Goal: Task Accomplishment & Management: Use online tool/utility

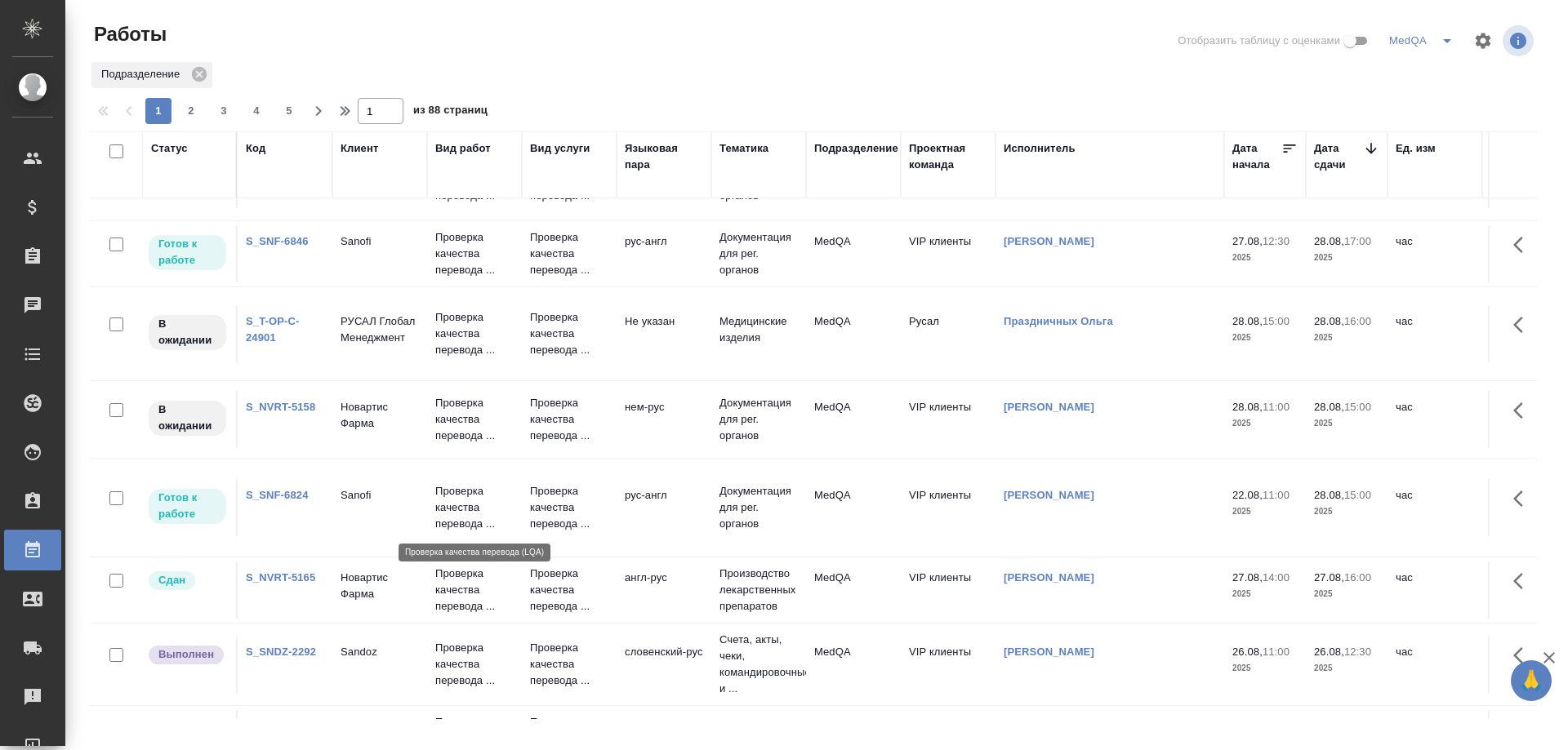
scroll to position [327, 0]
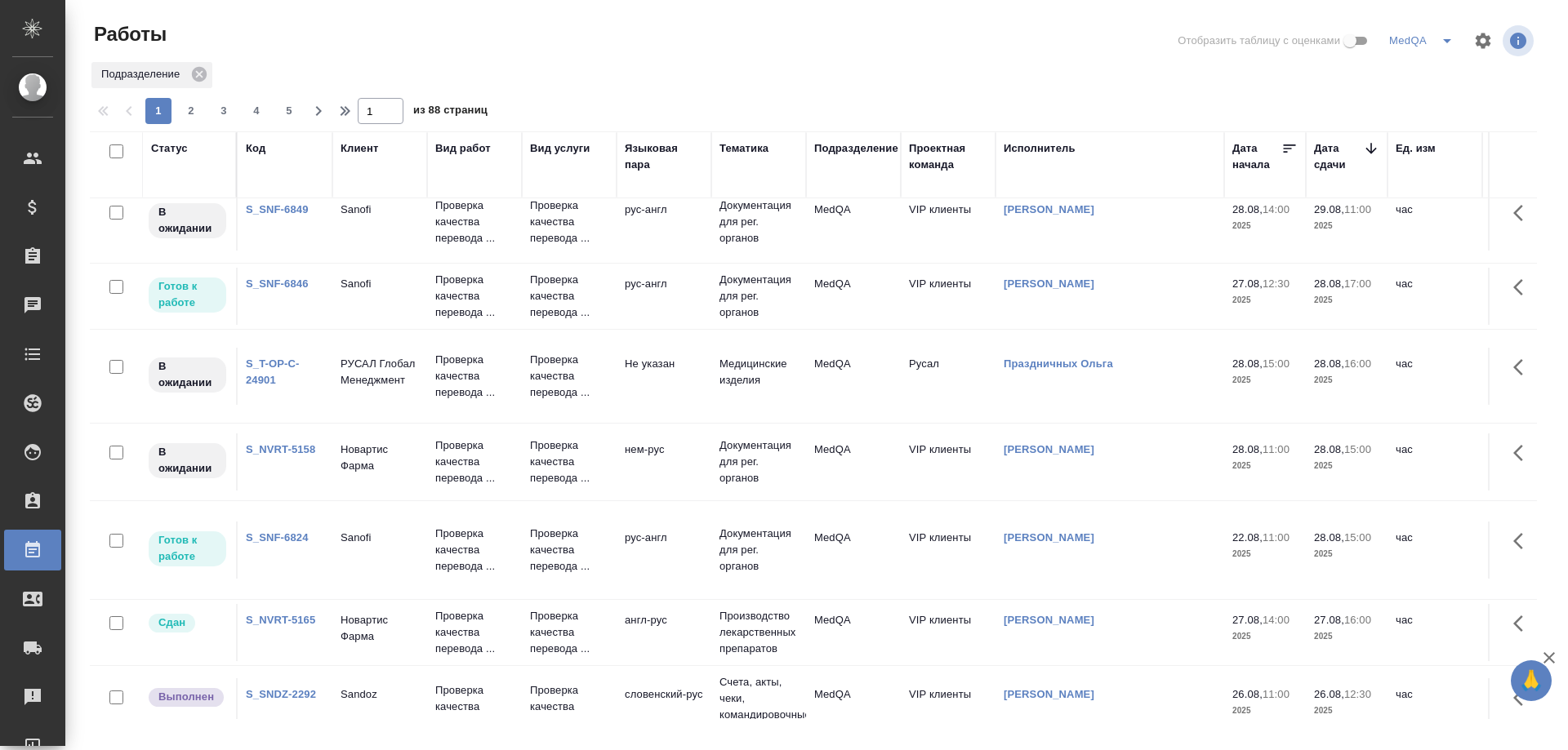
click at [288, 534] on link "S_SNF-6824" at bounding box center [277, 537] width 63 height 12
click at [274, 291] on div "S_SNF-6846" at bounding box center [285, 284] width 79 height 16
click at [279, 283] on link "S_SNF-6846" at bounding box center [277, 283] width 63 height 12
click at [272, 536] on link "S_SNF-6824" at bounding box center [277, 537] width 63 height 12
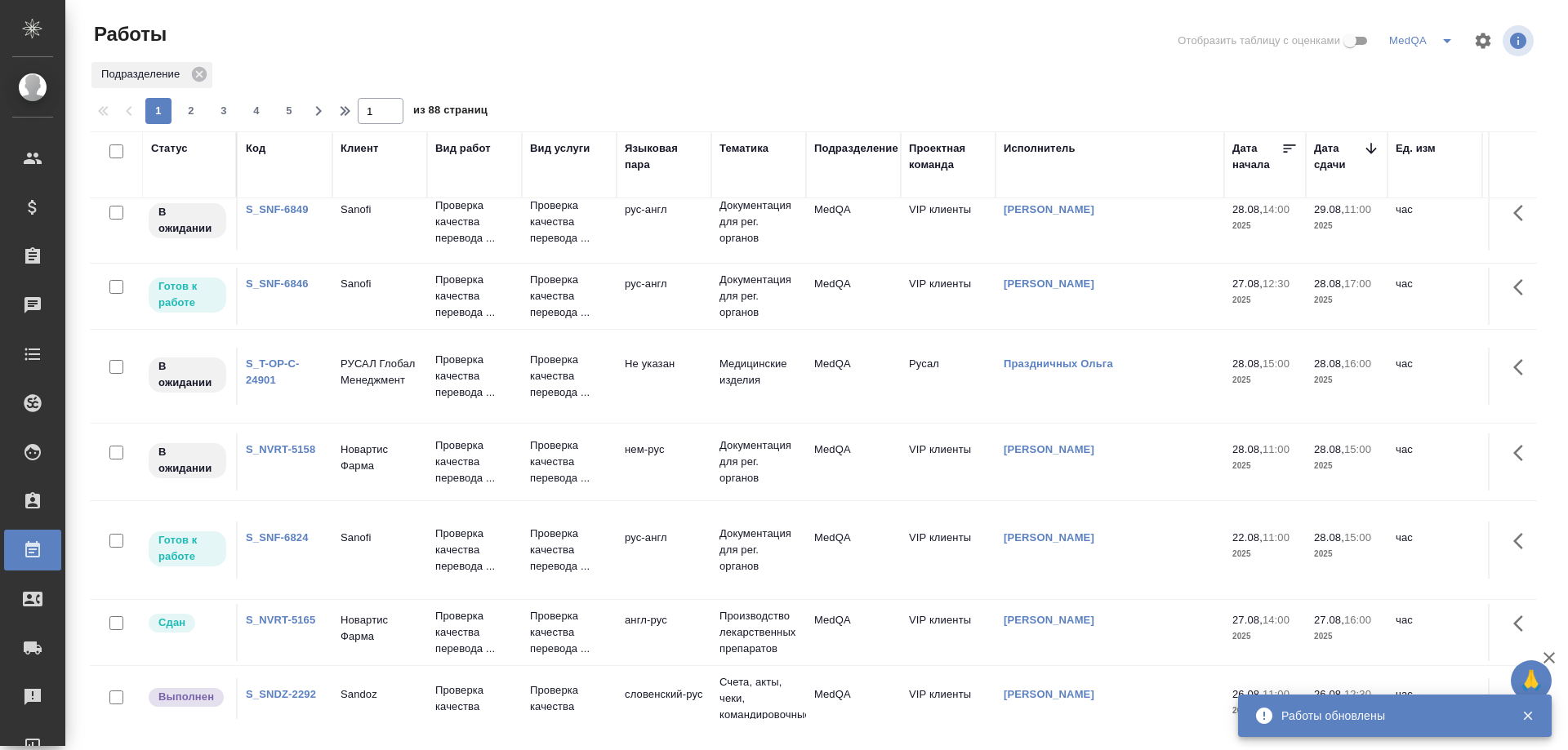
click at [271, 538] on link "S_SNF-6824" at bounding box center [277, 537] width 63 height 12
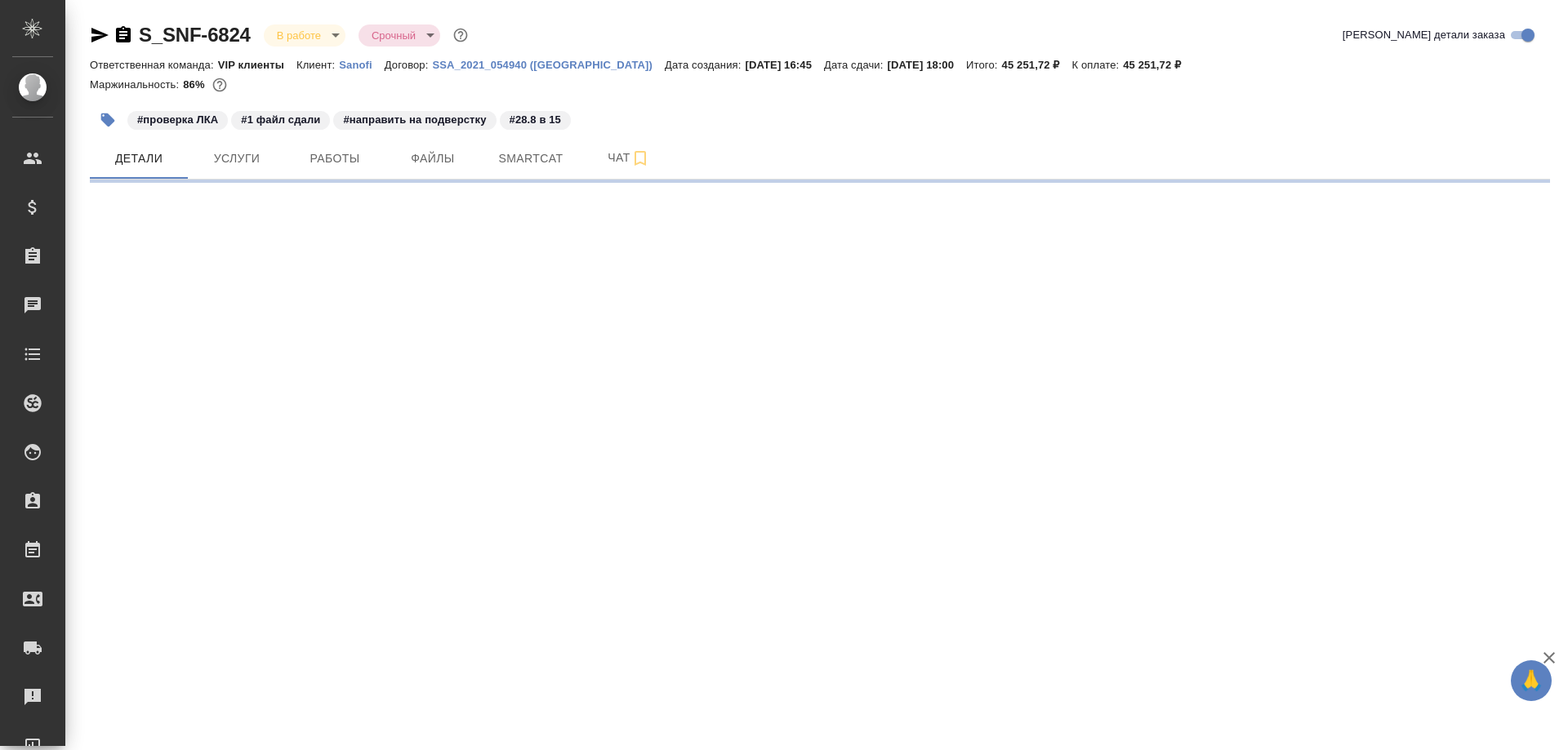
select select "RU"
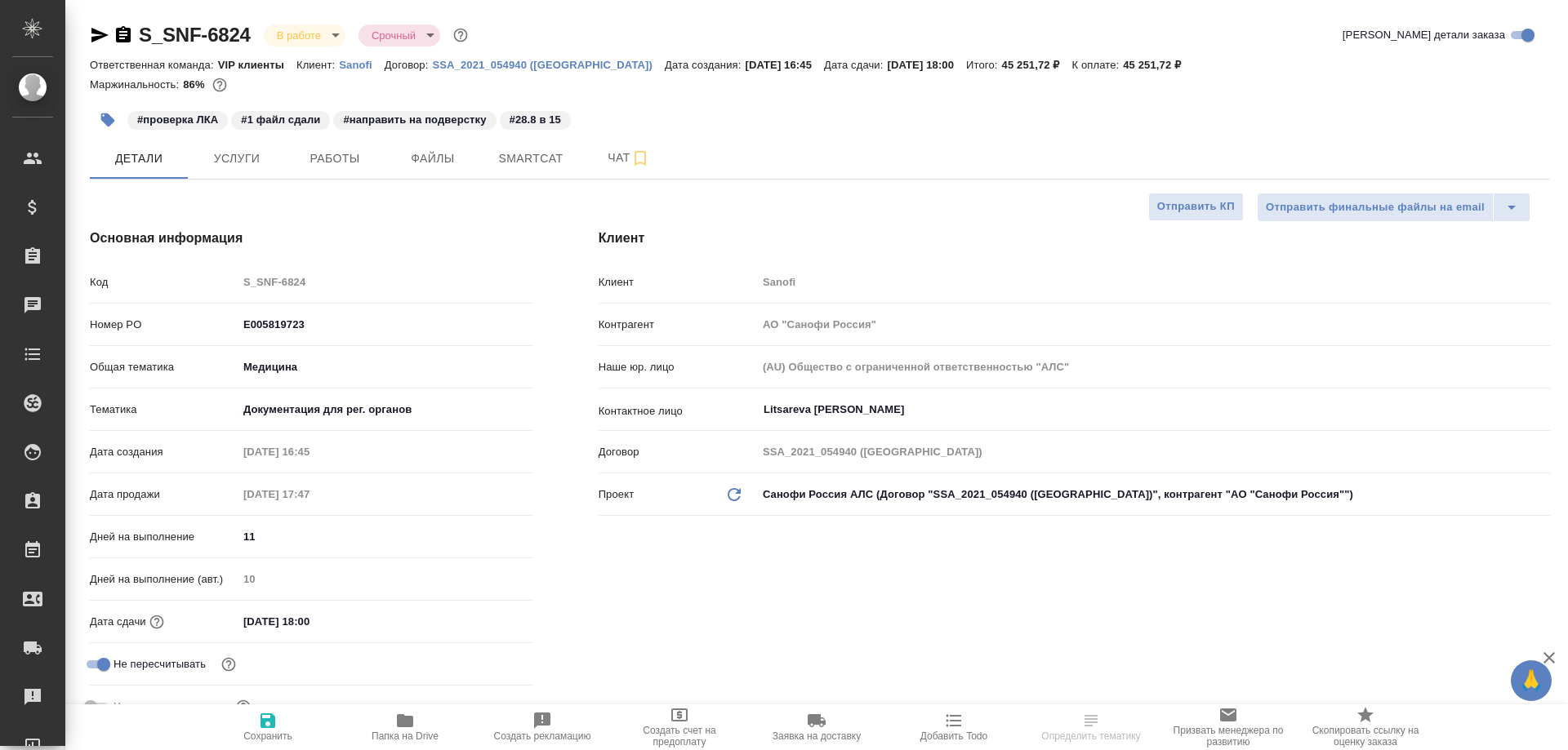
type textarea "x"
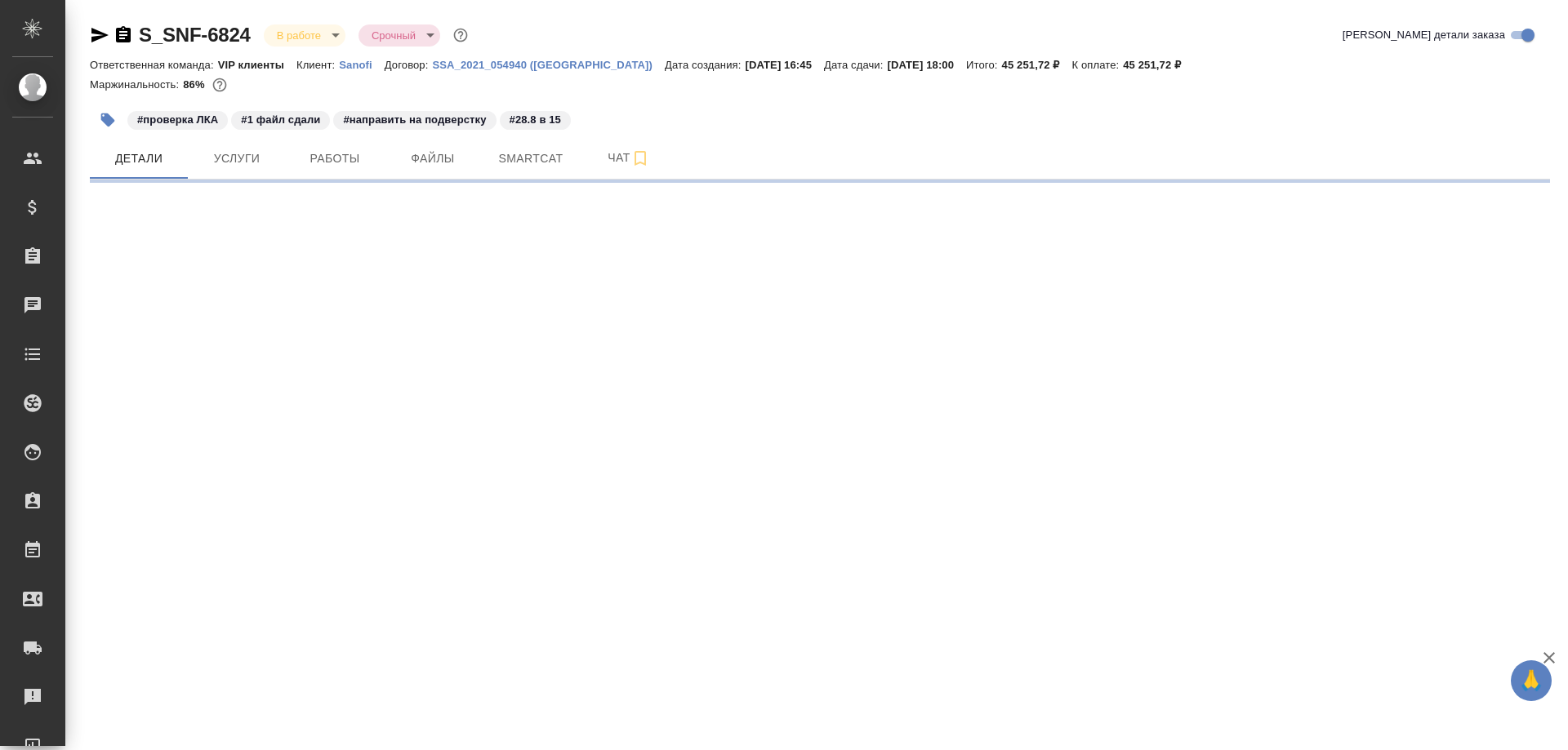
select select "RU"
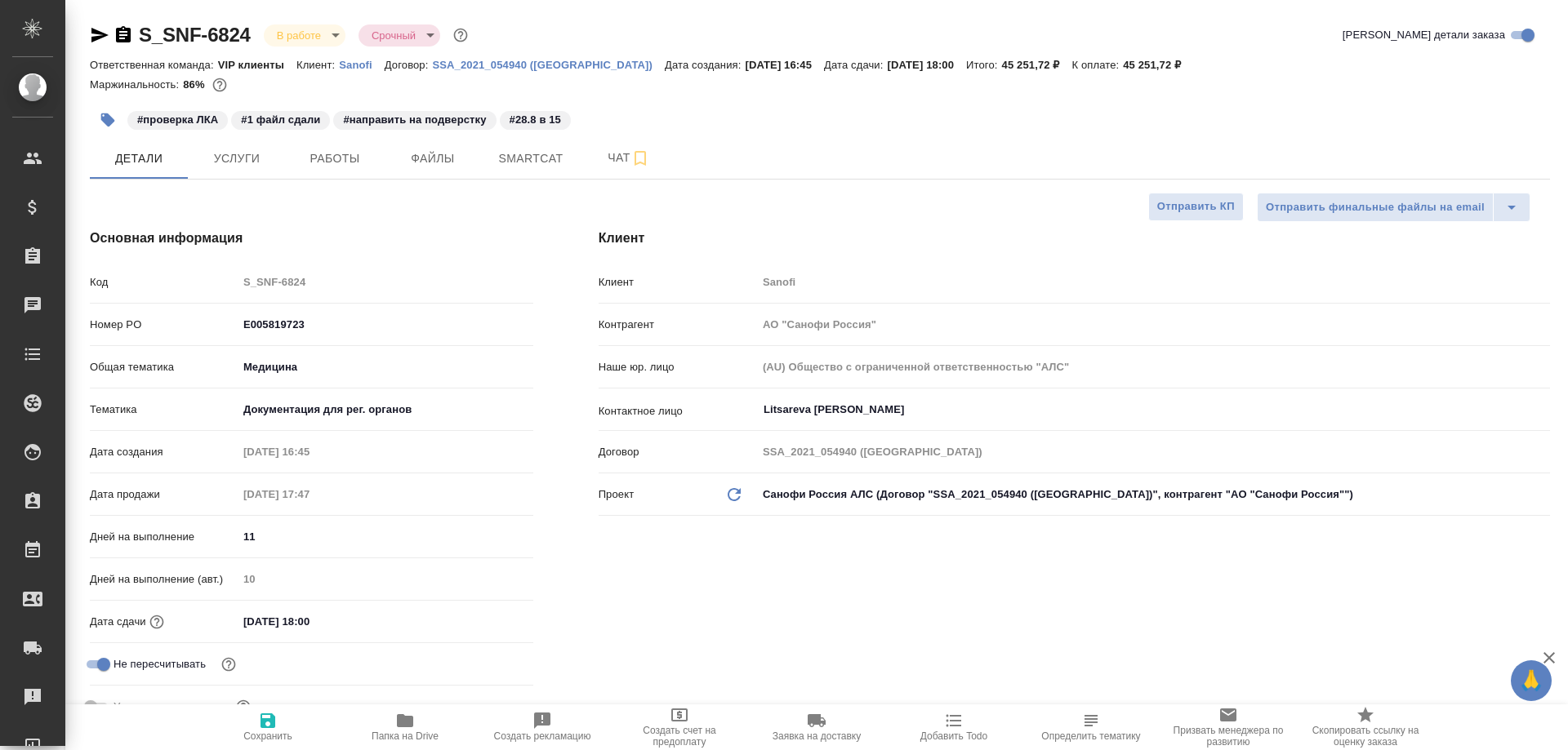
type textarea "x"
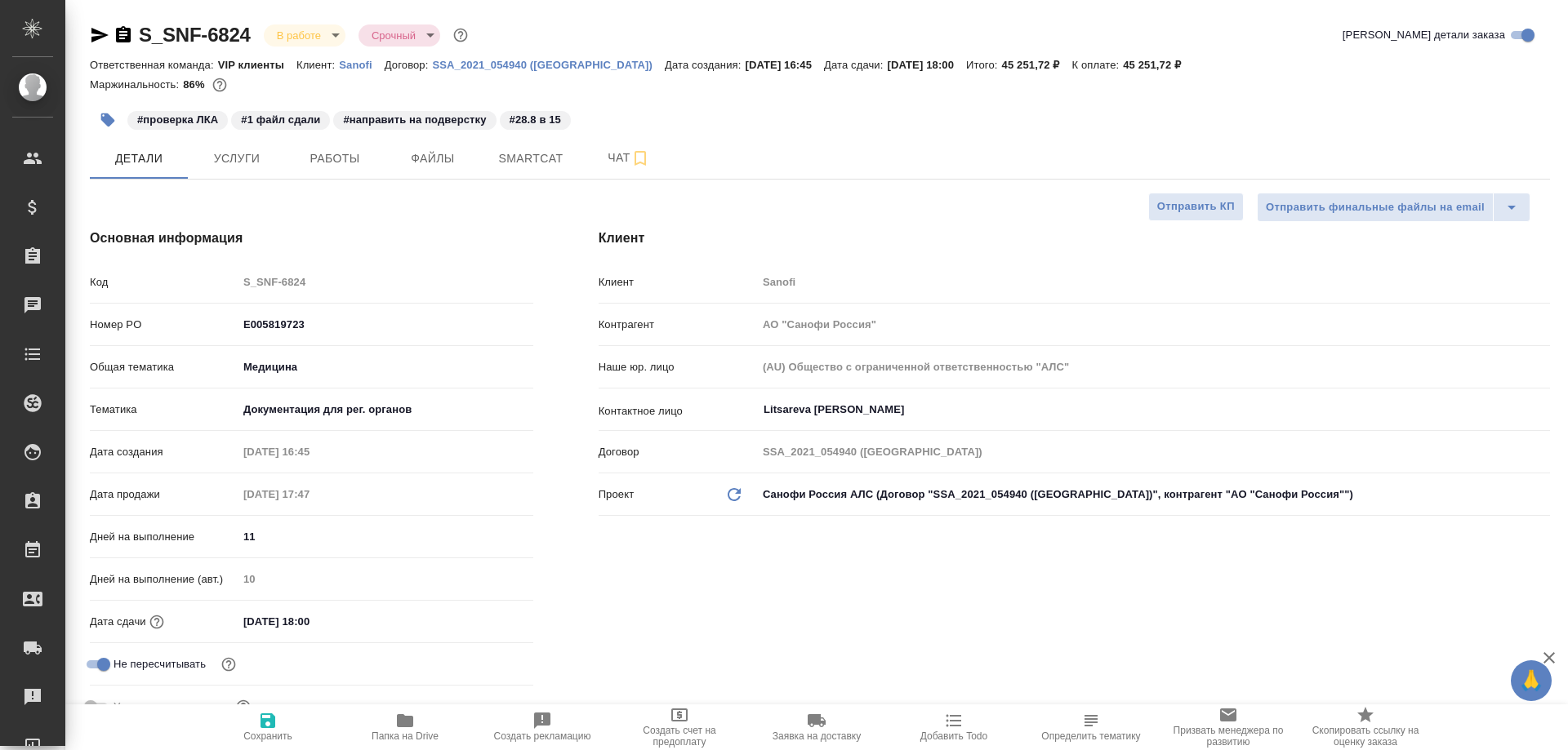
type textarea "x"
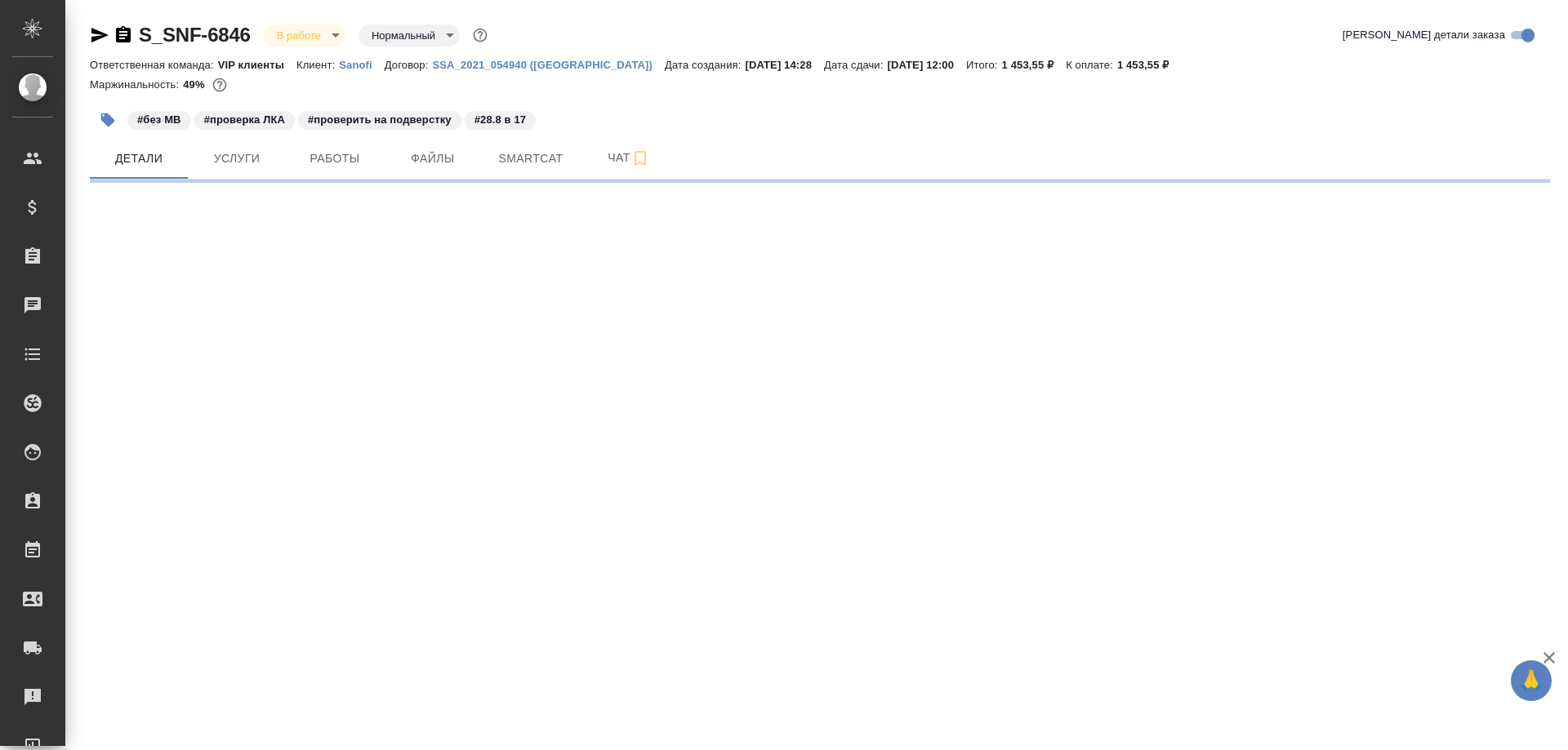
select select "RU"
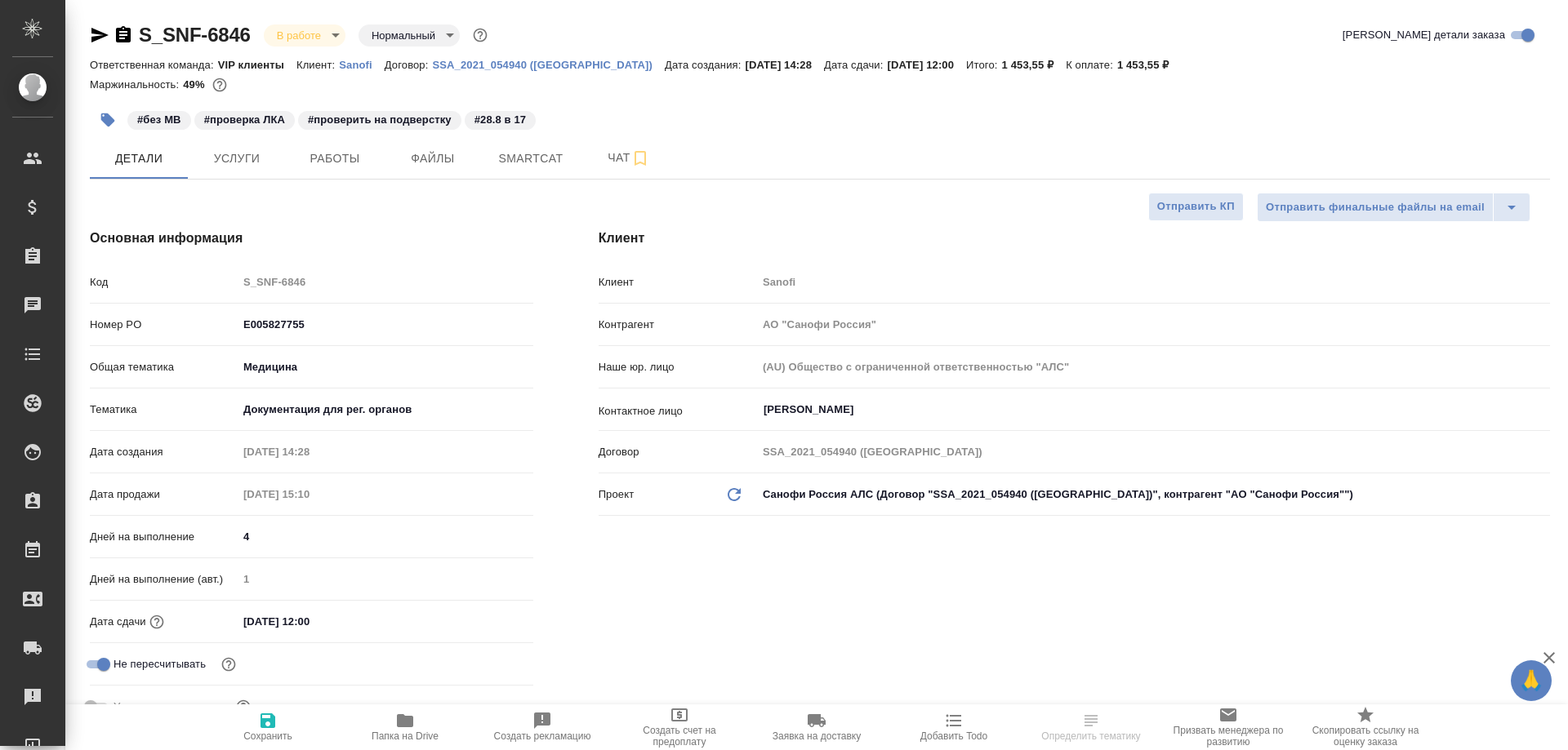
type textarea "x"
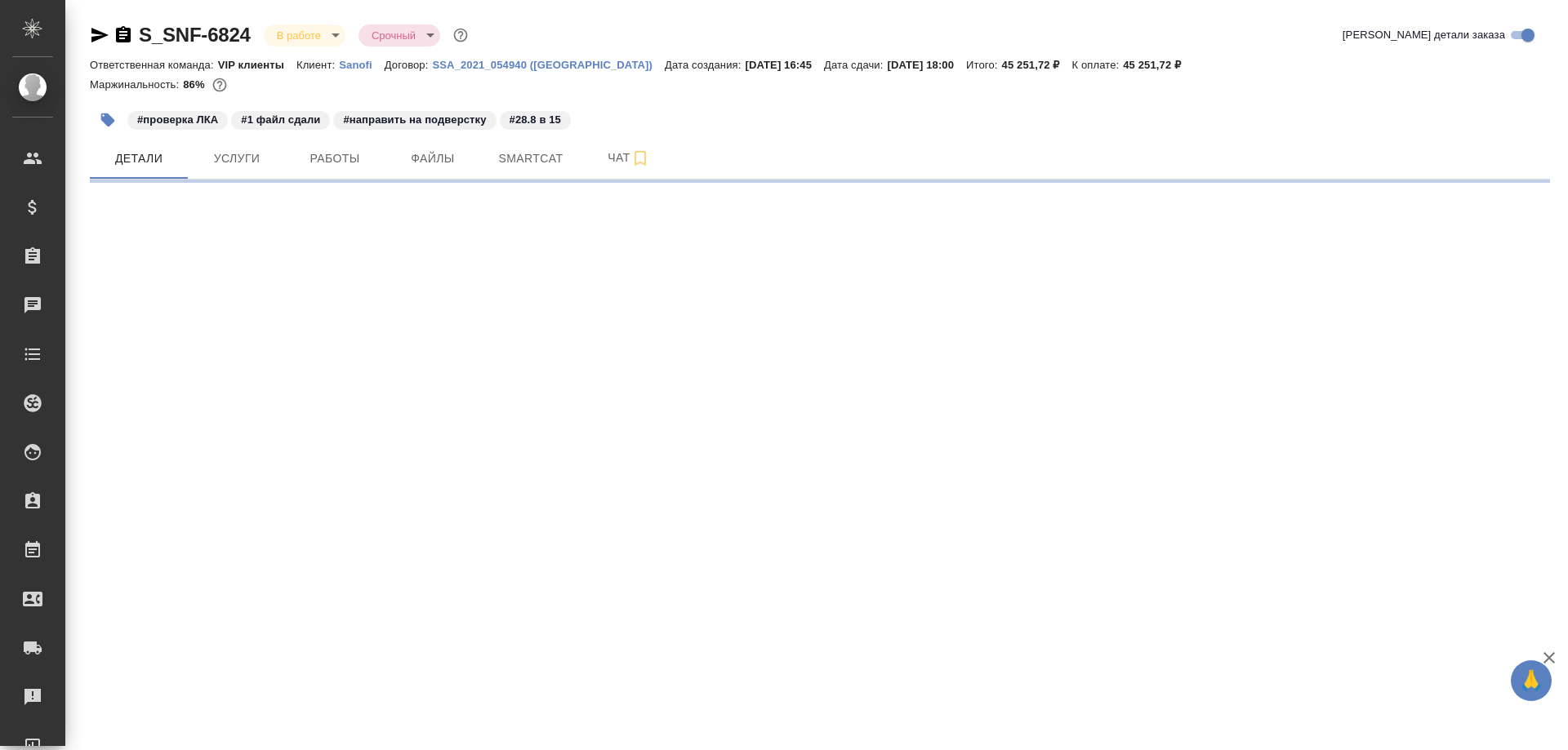
select select "RU"
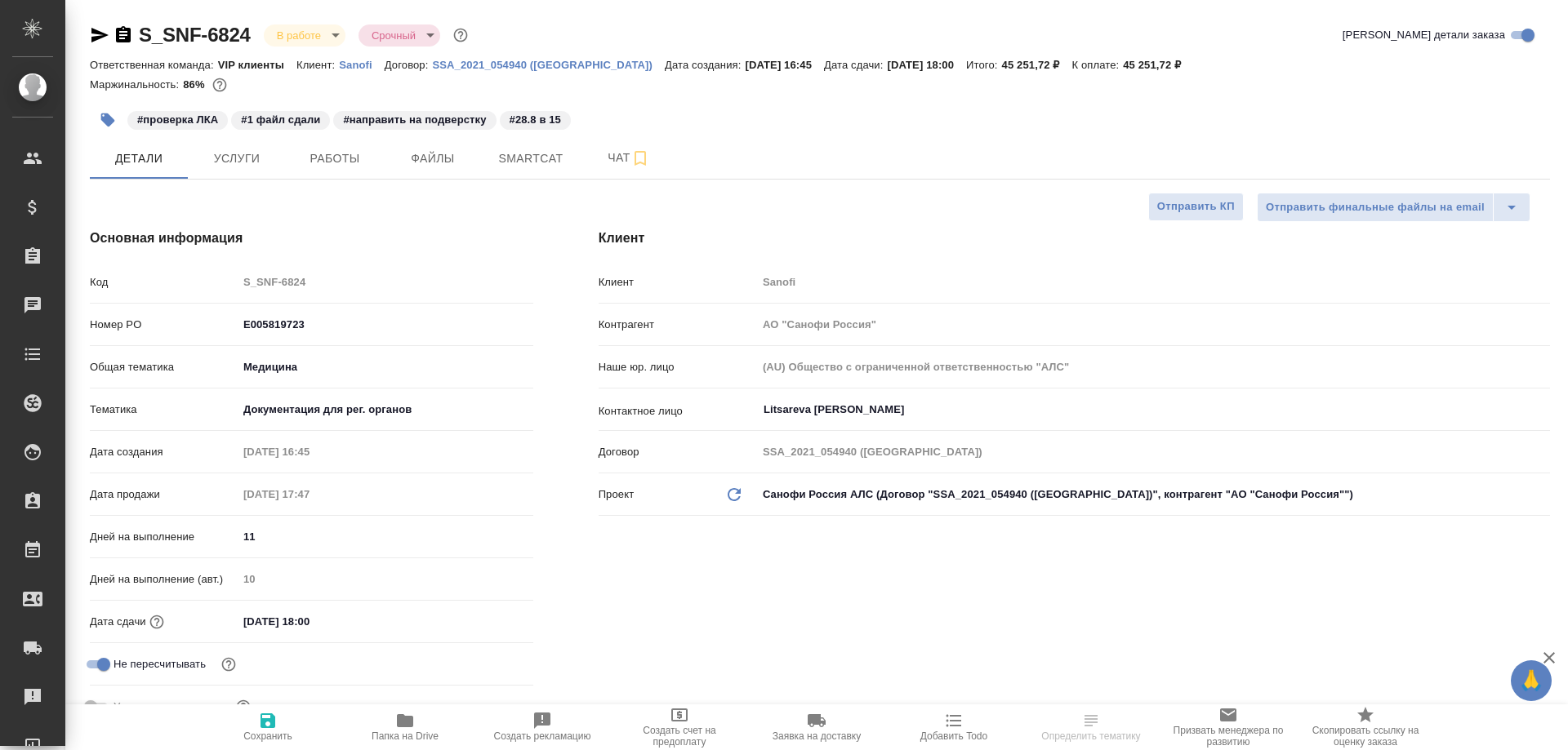
type textarea "x"
click at [409, 722] on icon "button" at bounding box center [405, 722] width 16 height 13
type textarea "x"
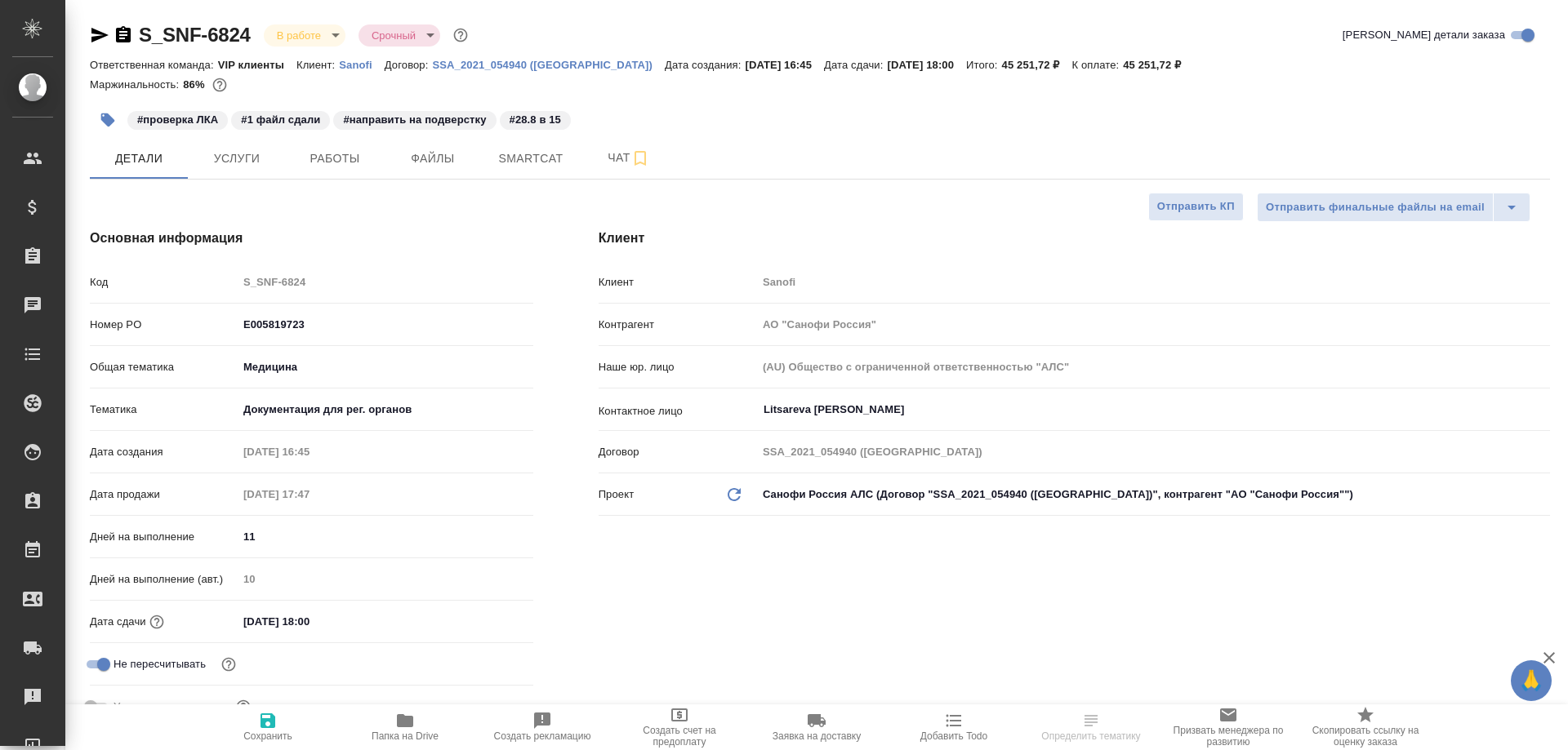
type textarea "x"
select select "RU"
type textarea "x"
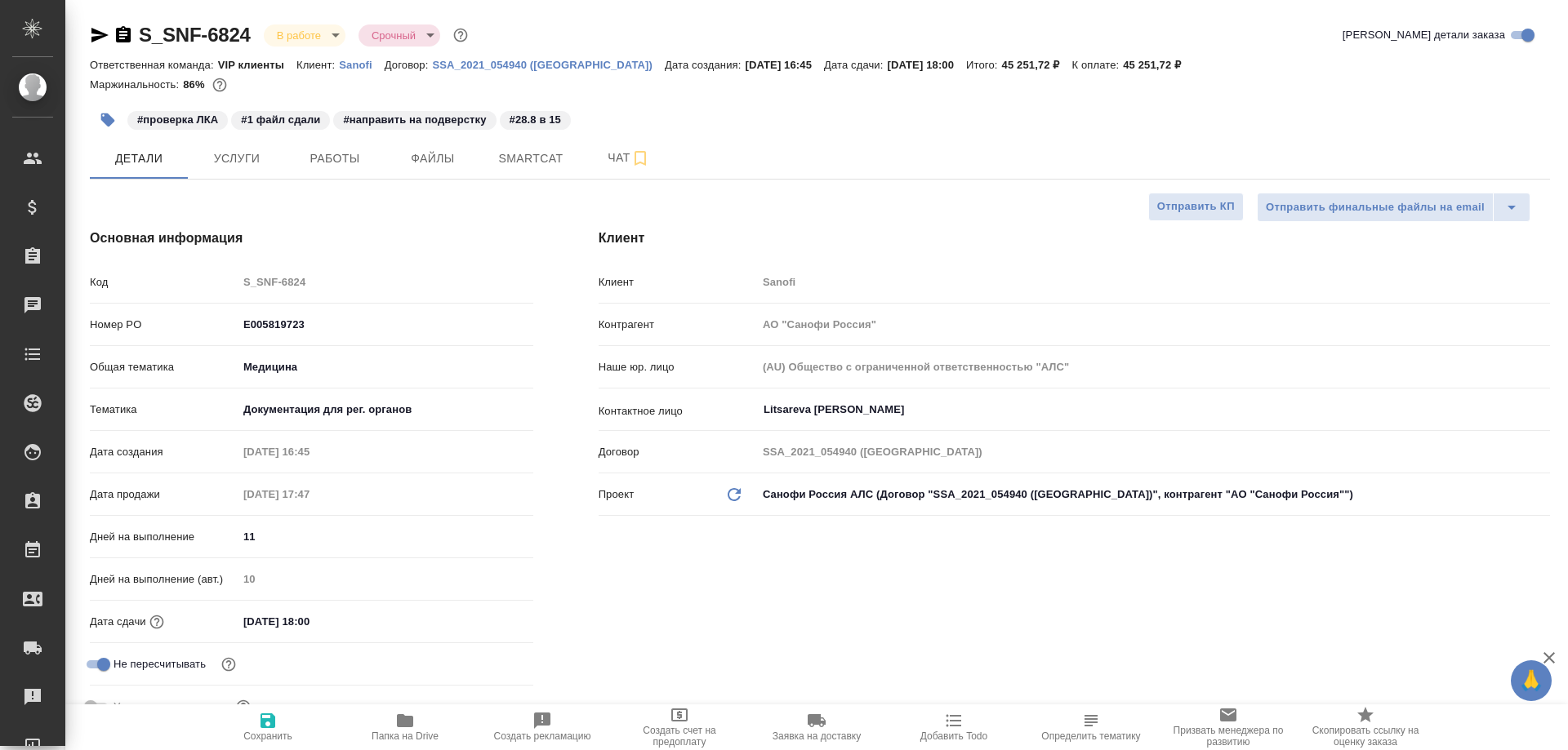
type textarea "x"
click at [331, 152] on span "Работы" at bounding box center [334, 159] width 79 height 21
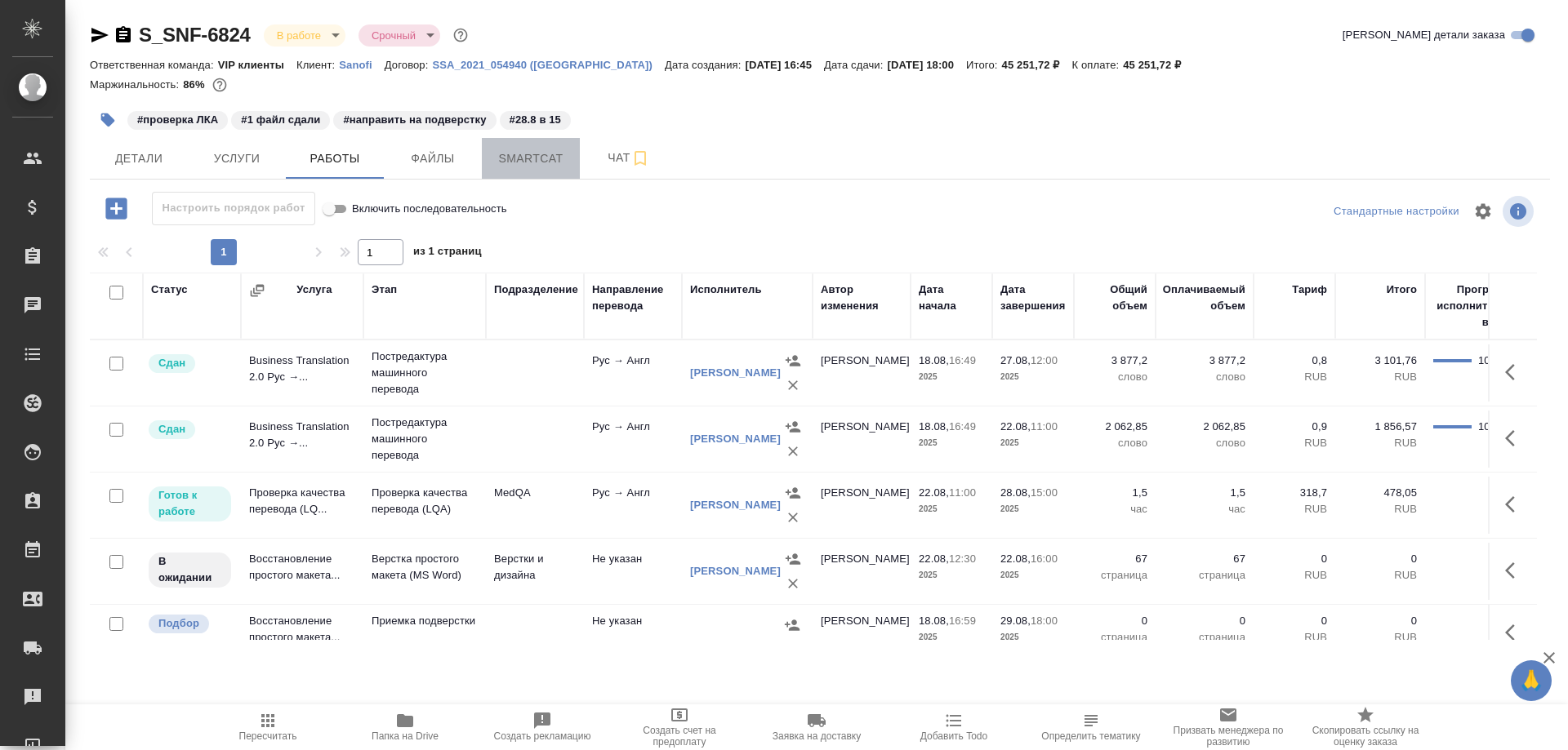
click at [549, 155] on span "Smartcat" at bounding box center [531, 159] width 79 height 21
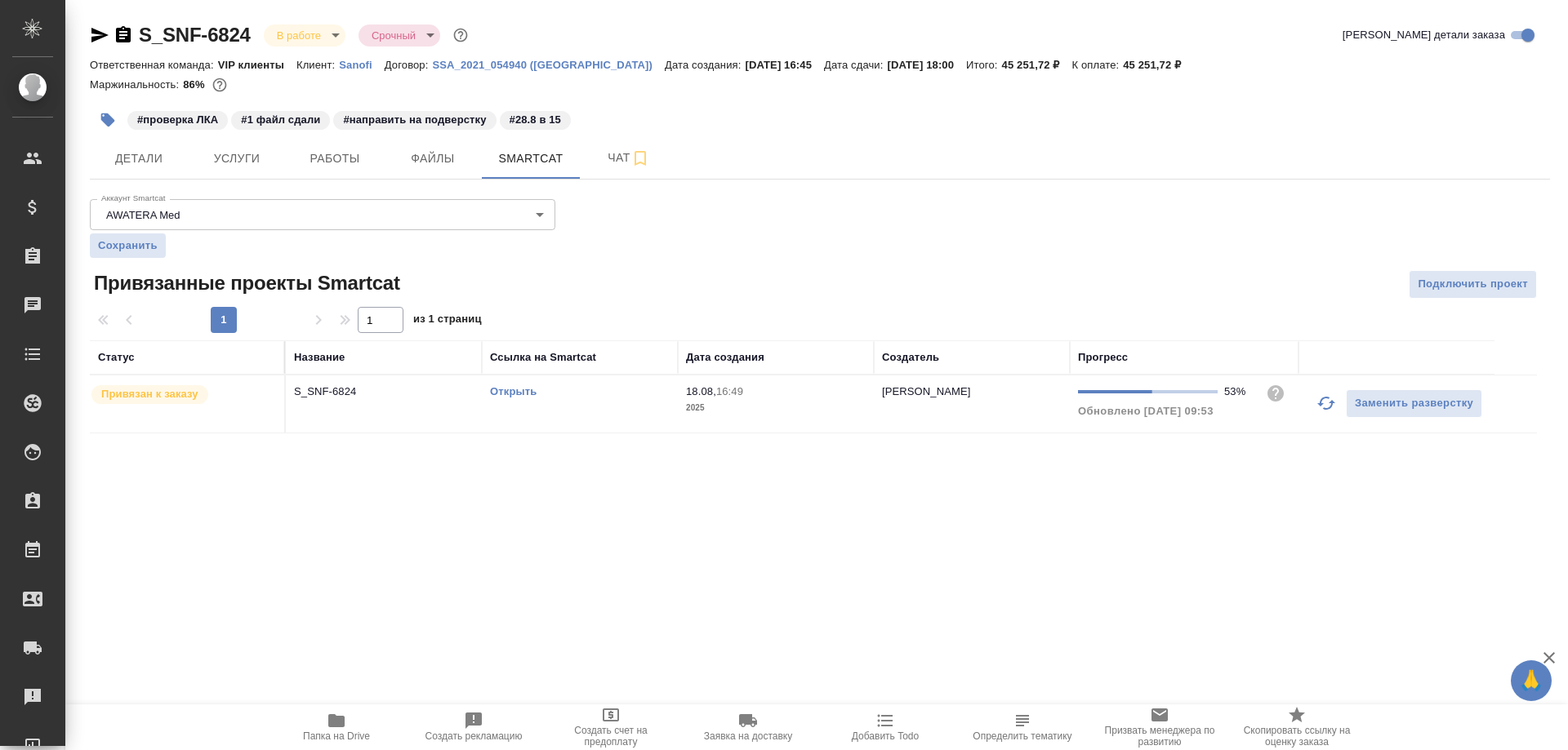
click at [521, 390] on link "Открыть" at bounding box center [513, 391] width 47 height 12
click at [506, 393] on link "Открыть" at bounding box center [513, 391] width 47 height 12
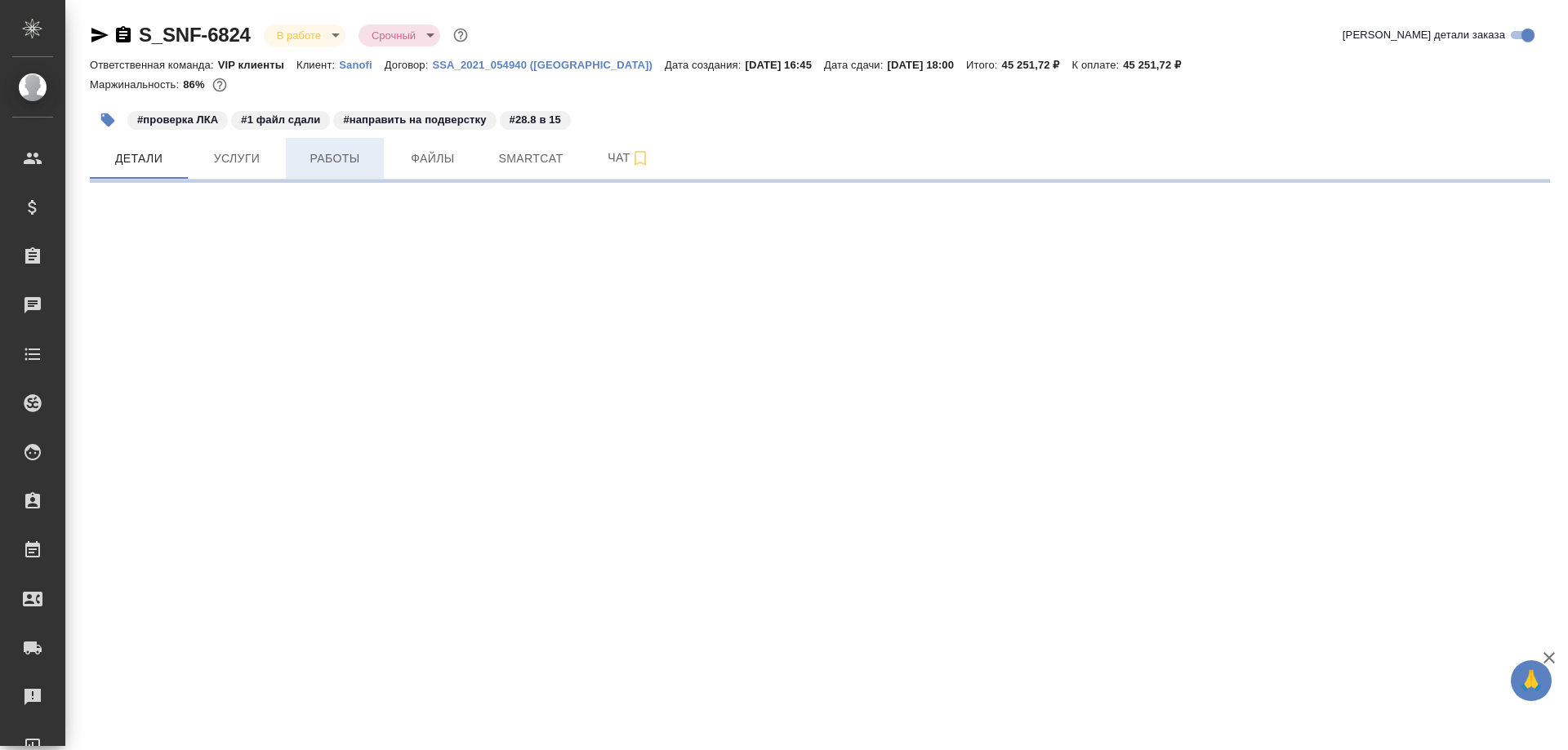
click at [325, 155] on span "Работы" at bounding box center [334, 159] width 79 height 21
select select "RU"
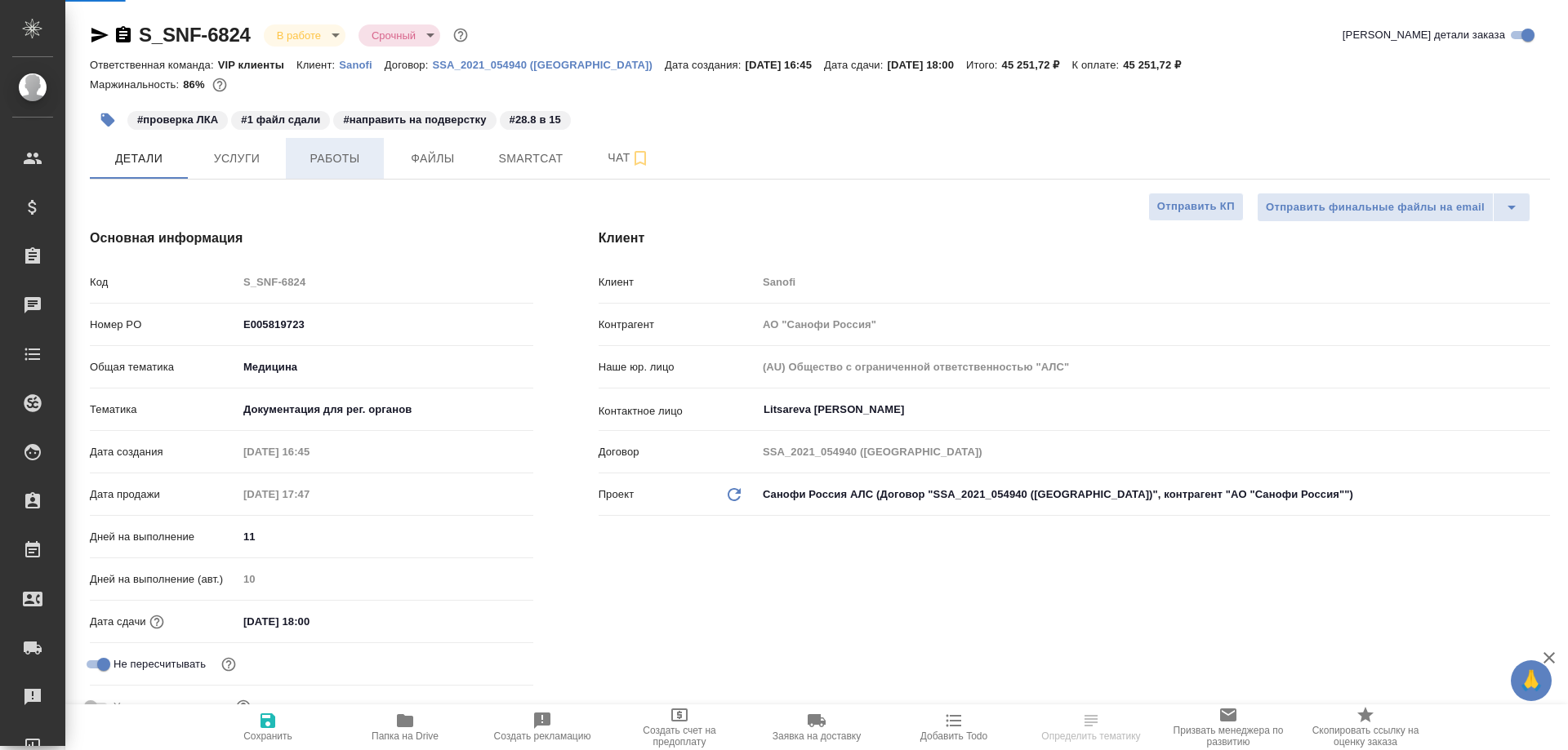
type textarea "x"
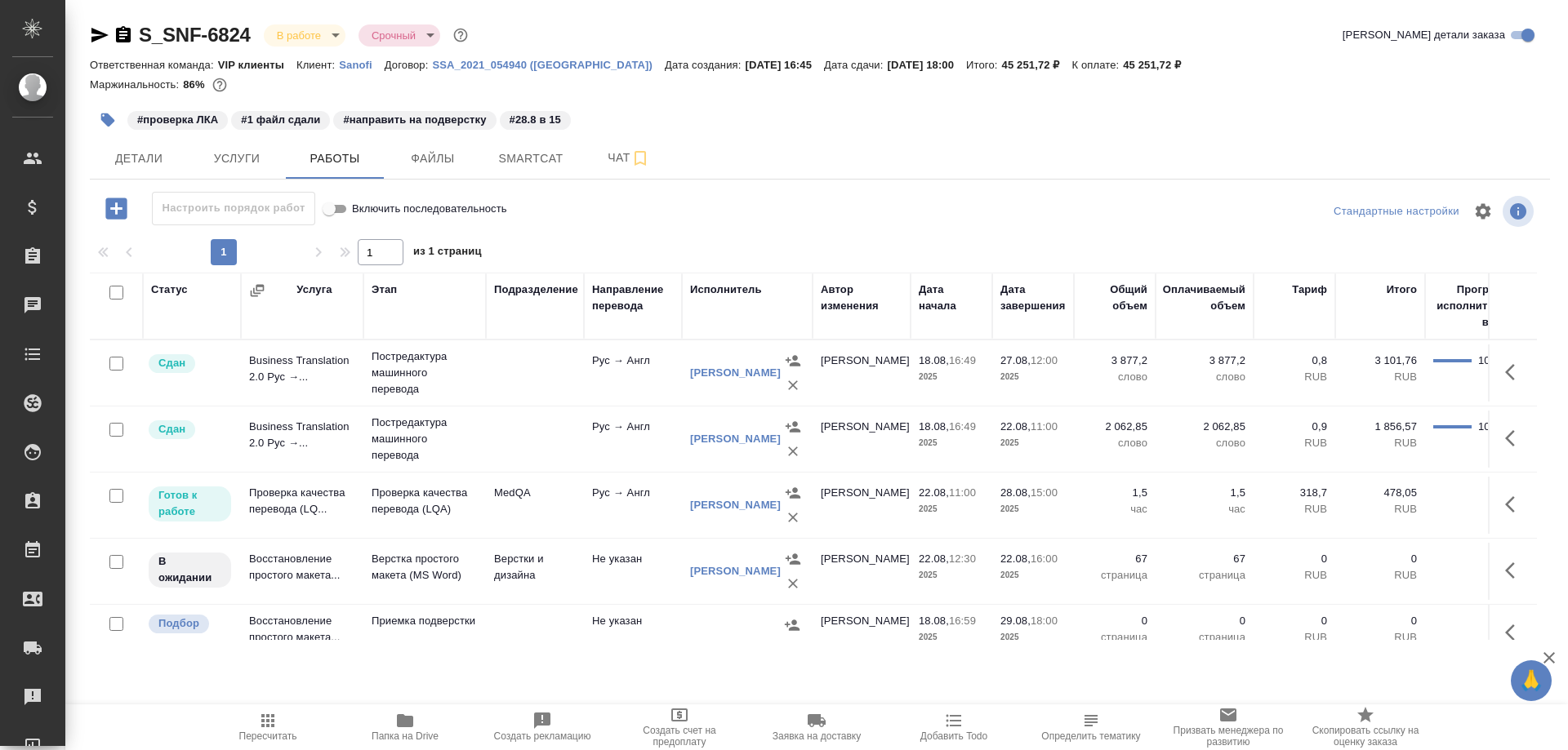
click at [295, 504] on td "Проверка качества перевода (LQ..." at bounding box center [302, 505] width 123 height 57
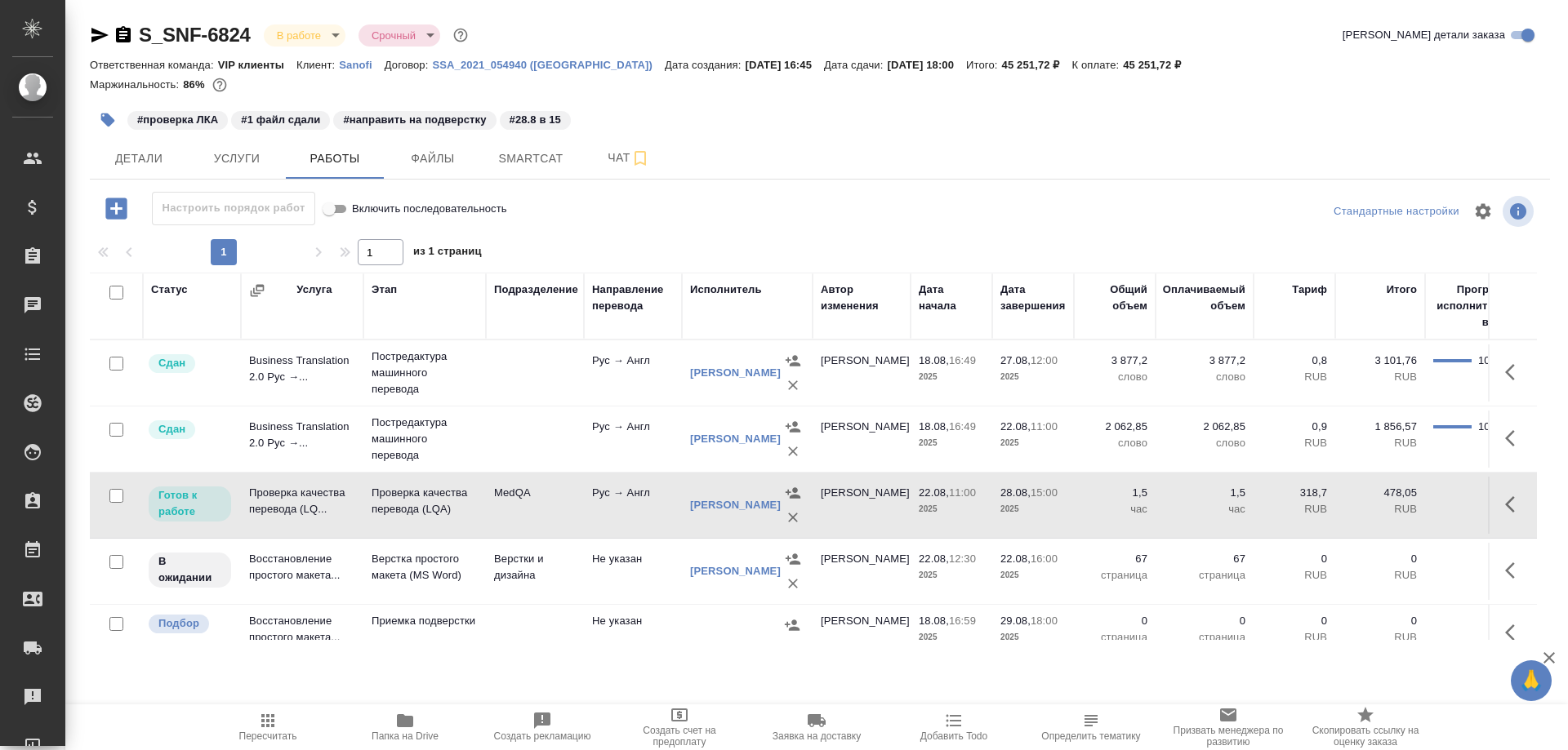
click at [295, 504] on td "Проверка качества перевода (LQ..." at bounding box center [302, 505] width 123 height 57
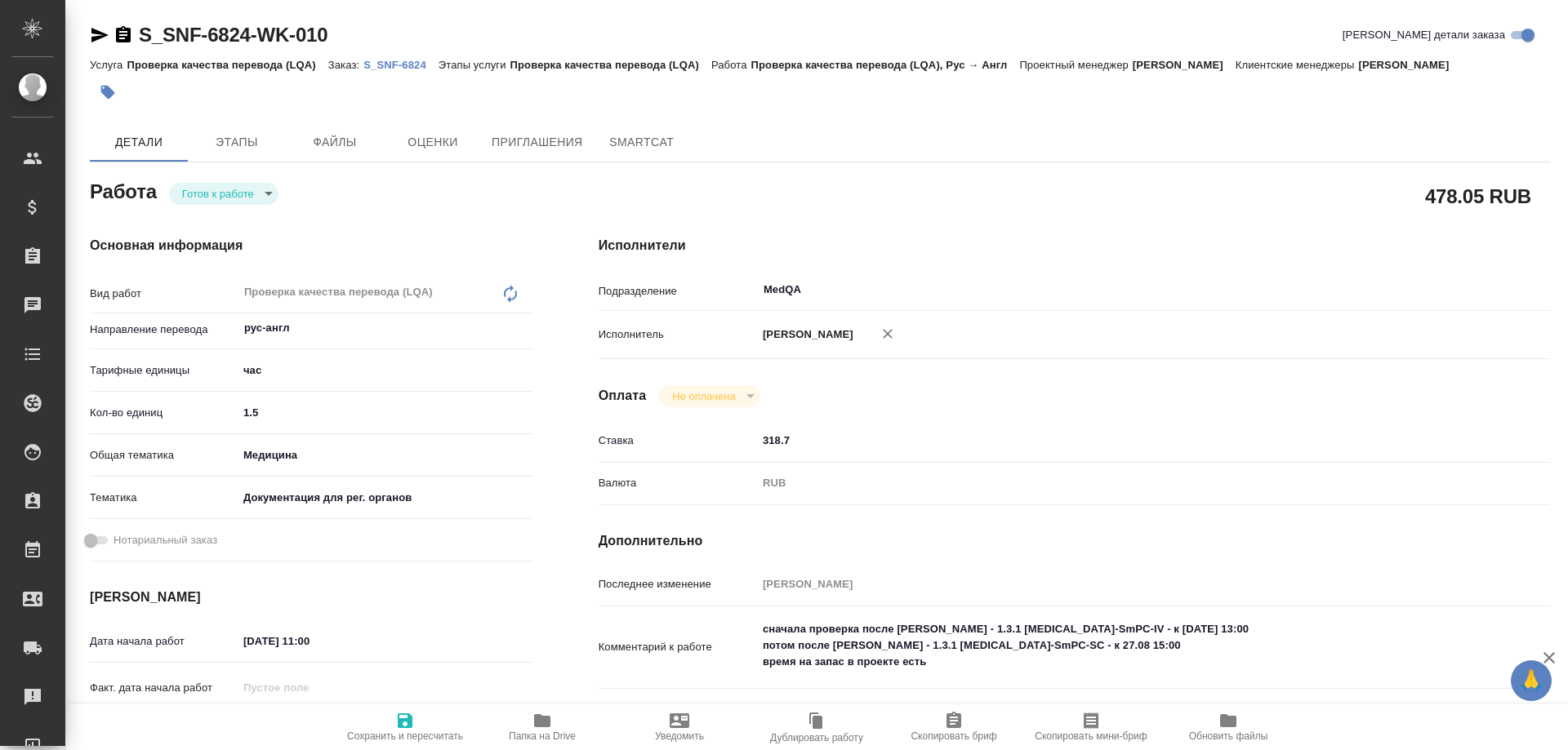
type textarea "x"
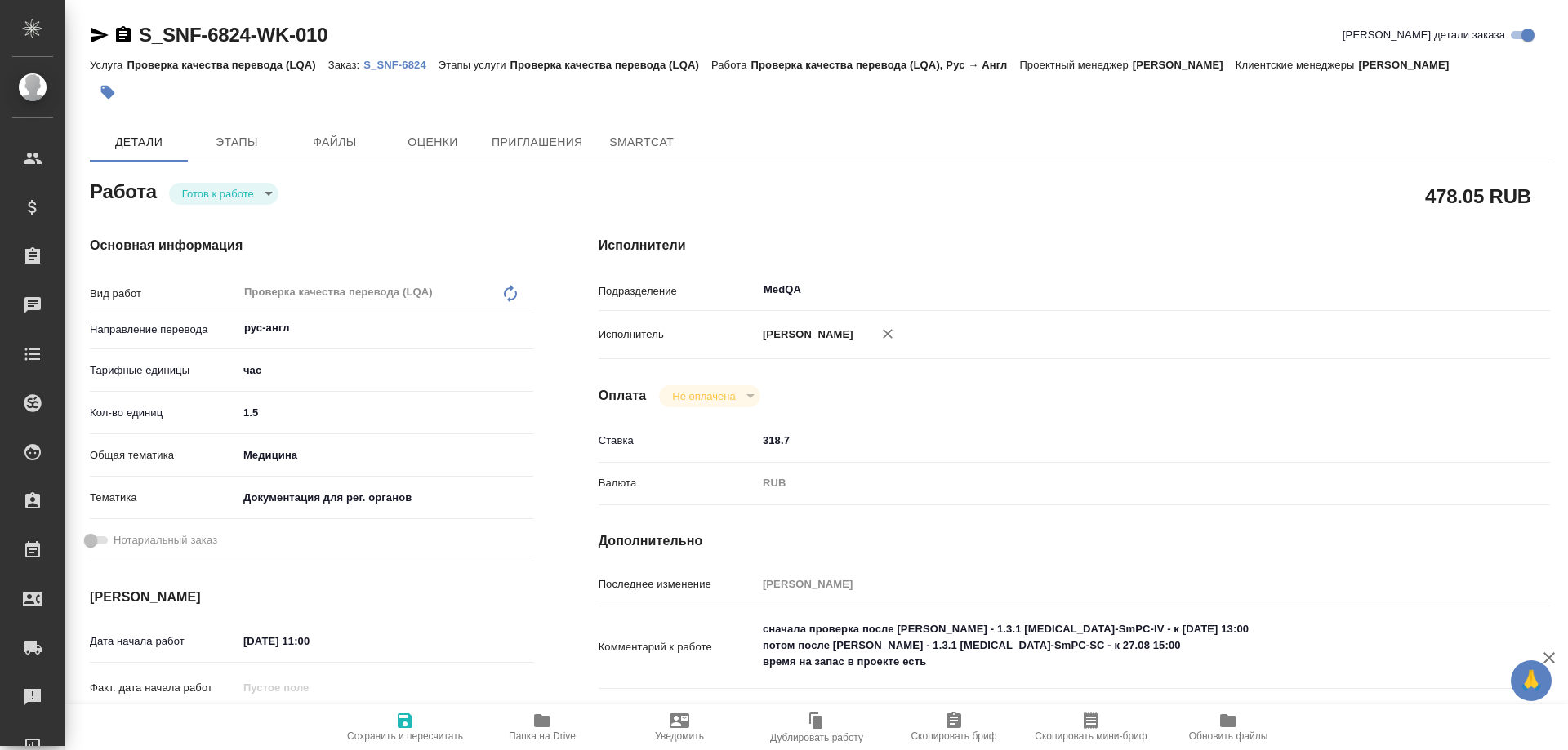
type textarea "x"
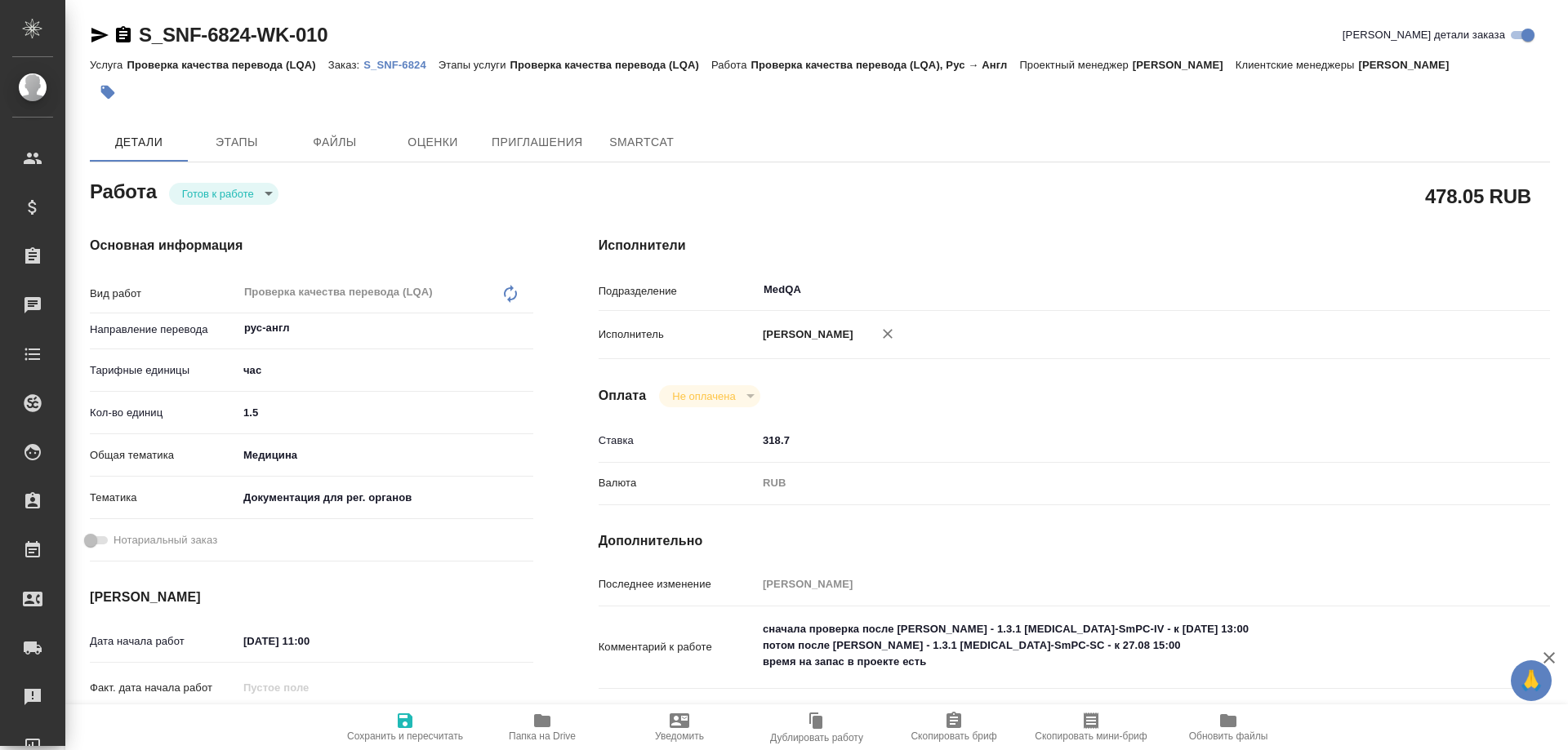
type textarea "x"
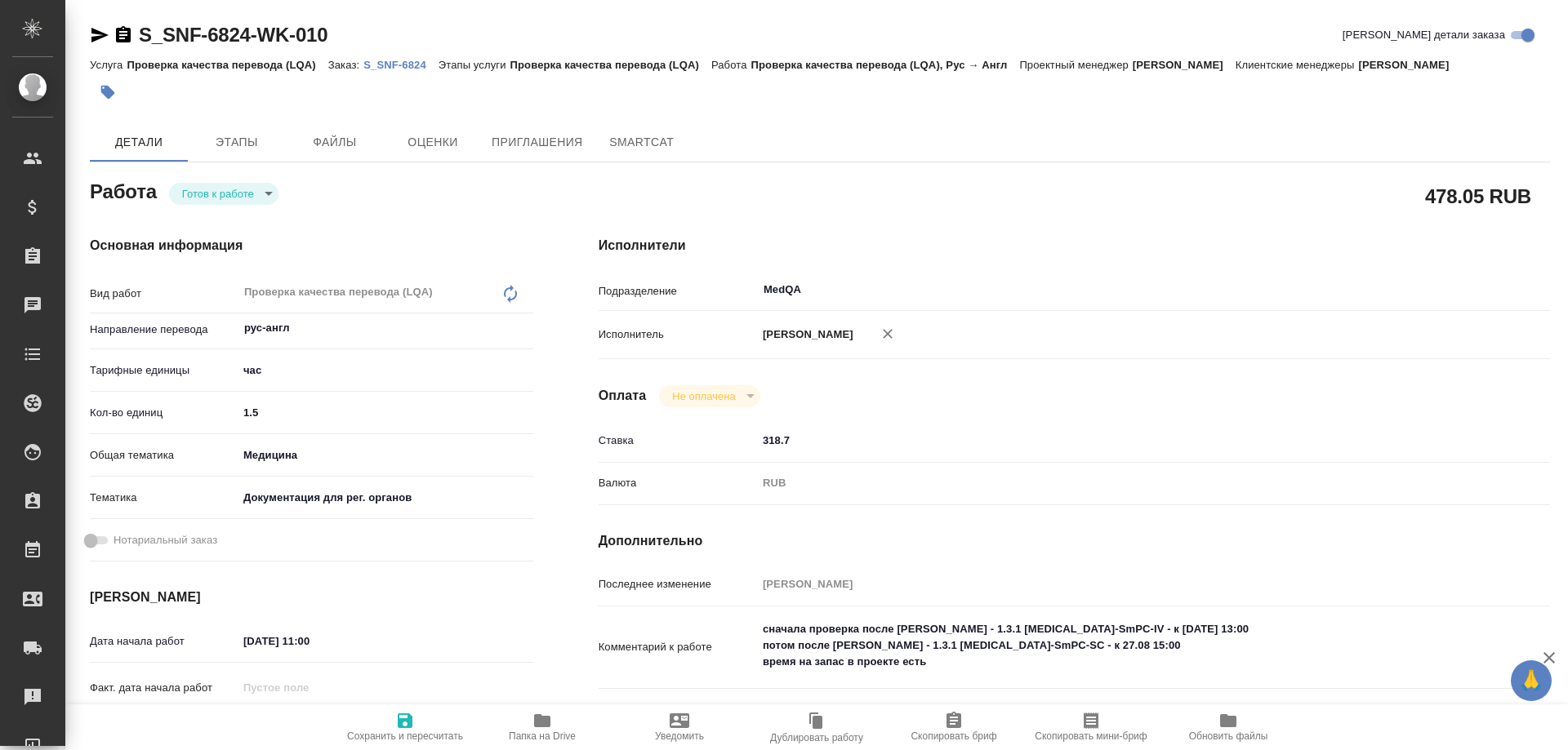
type textarea "x"
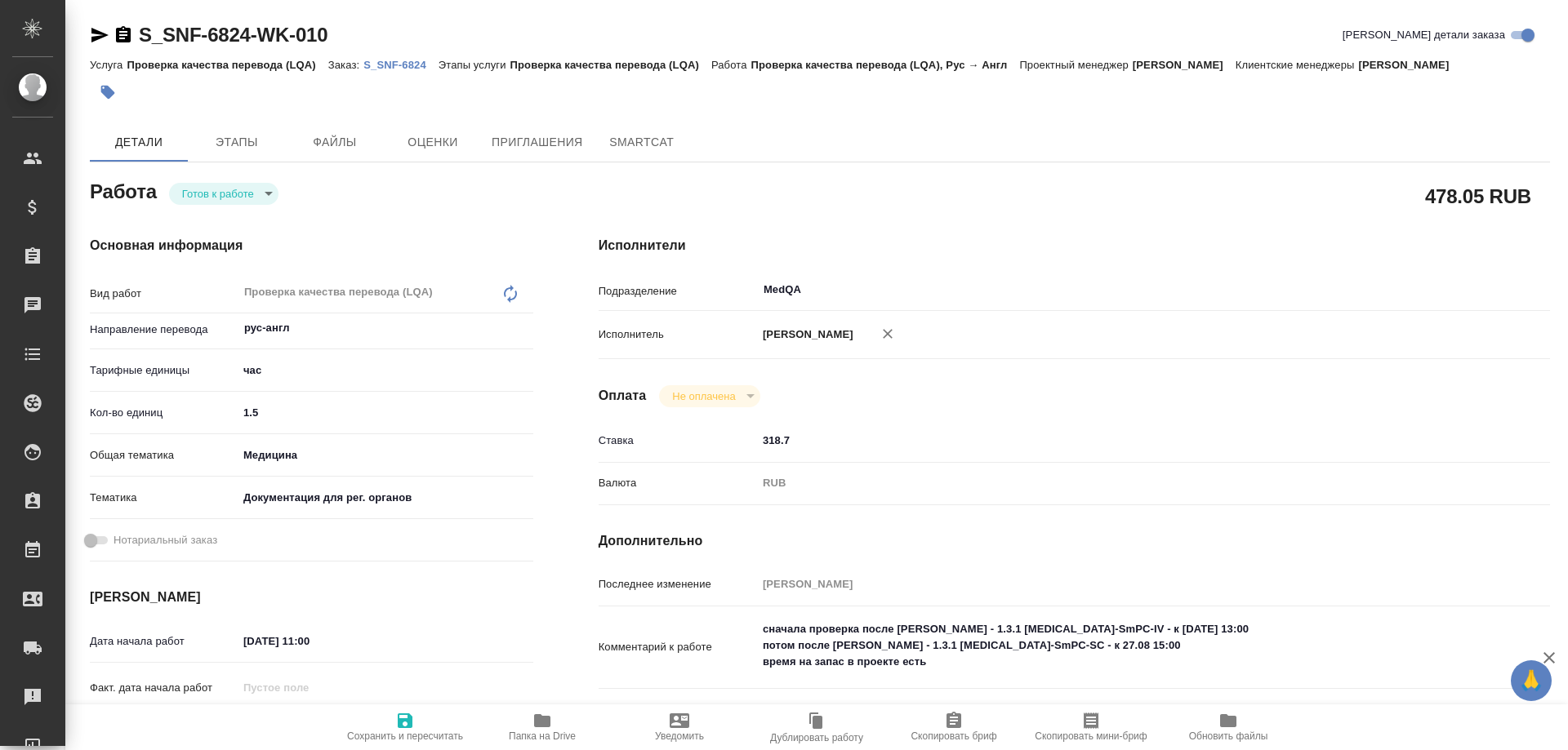
type textarea "x"
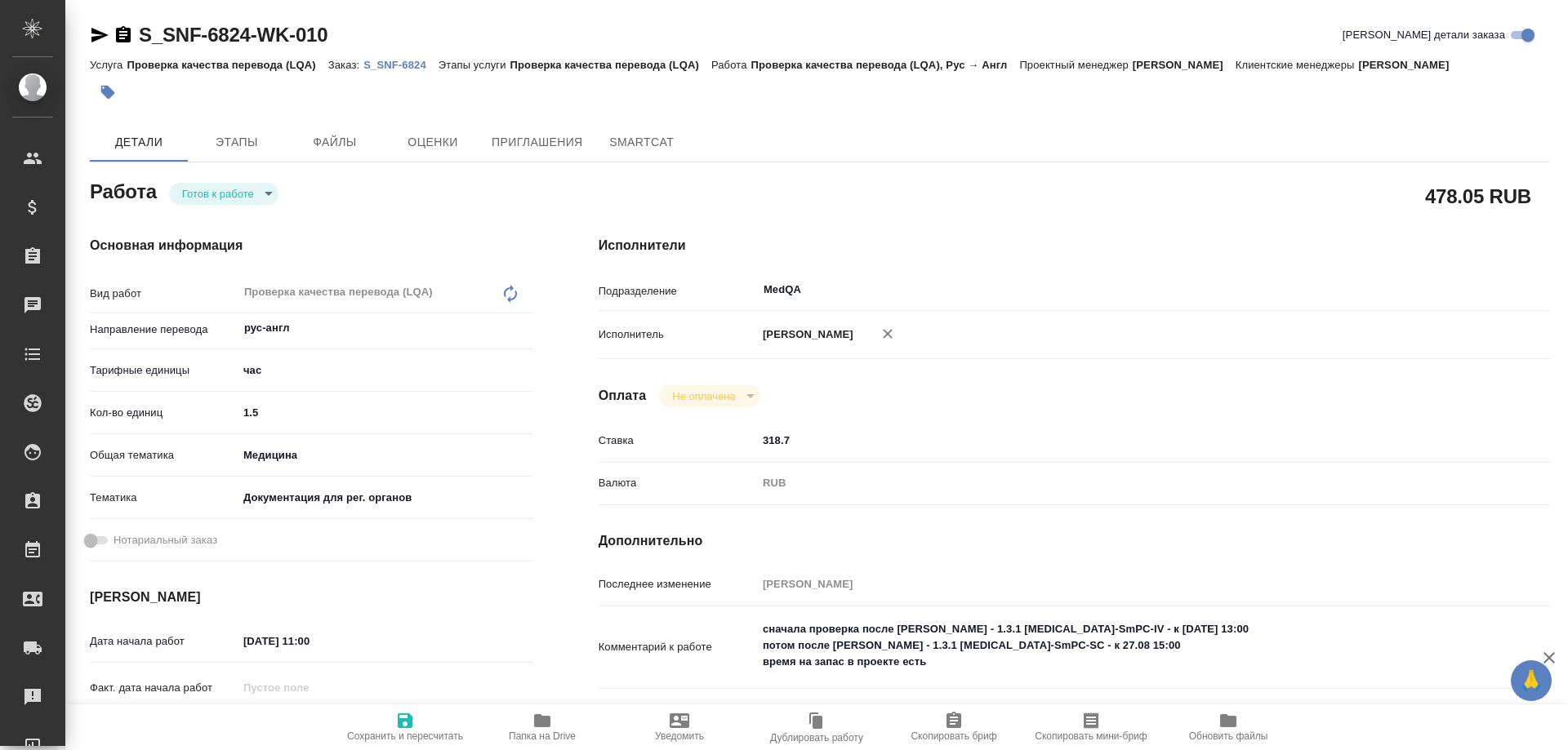
type textarea "x"
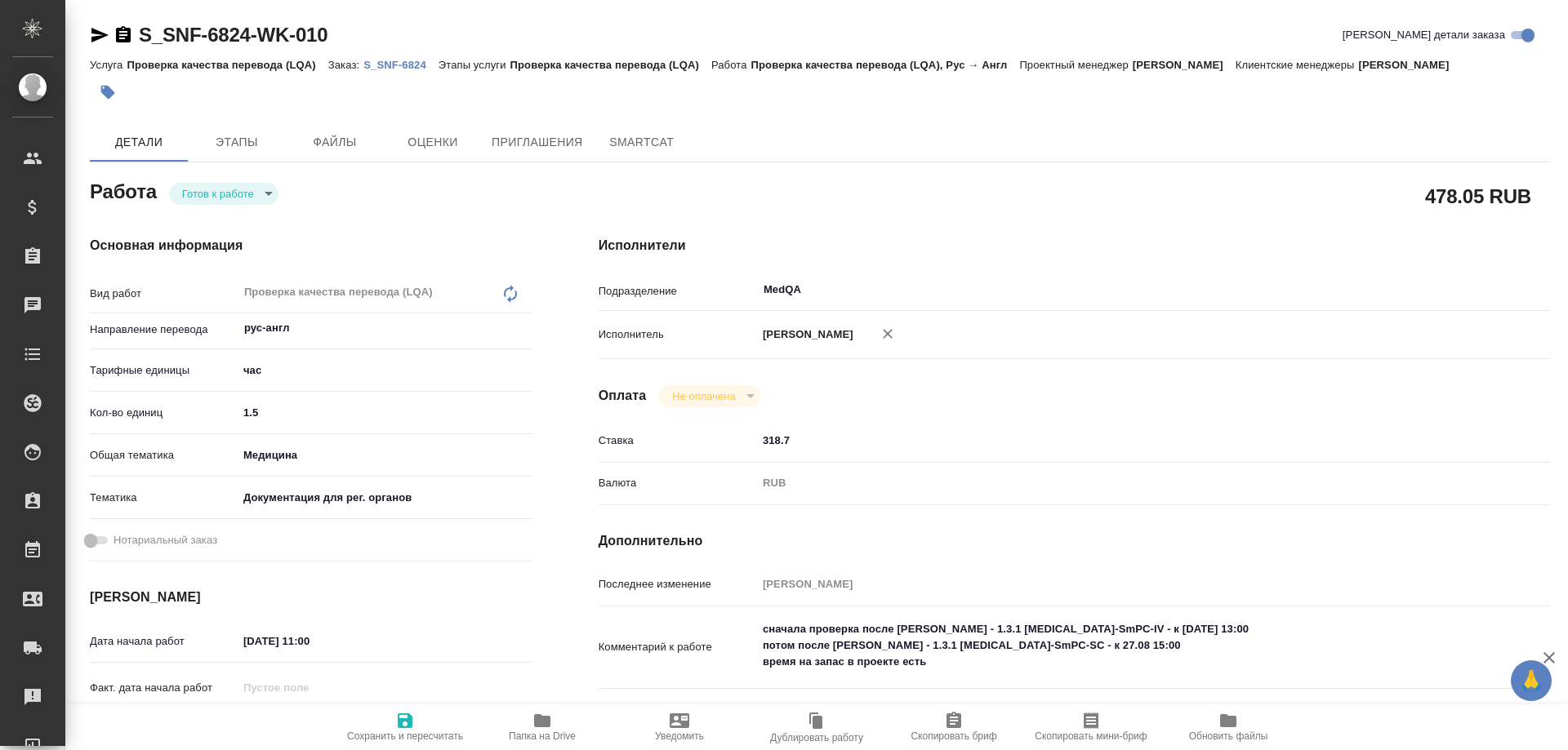
type textarea "x"
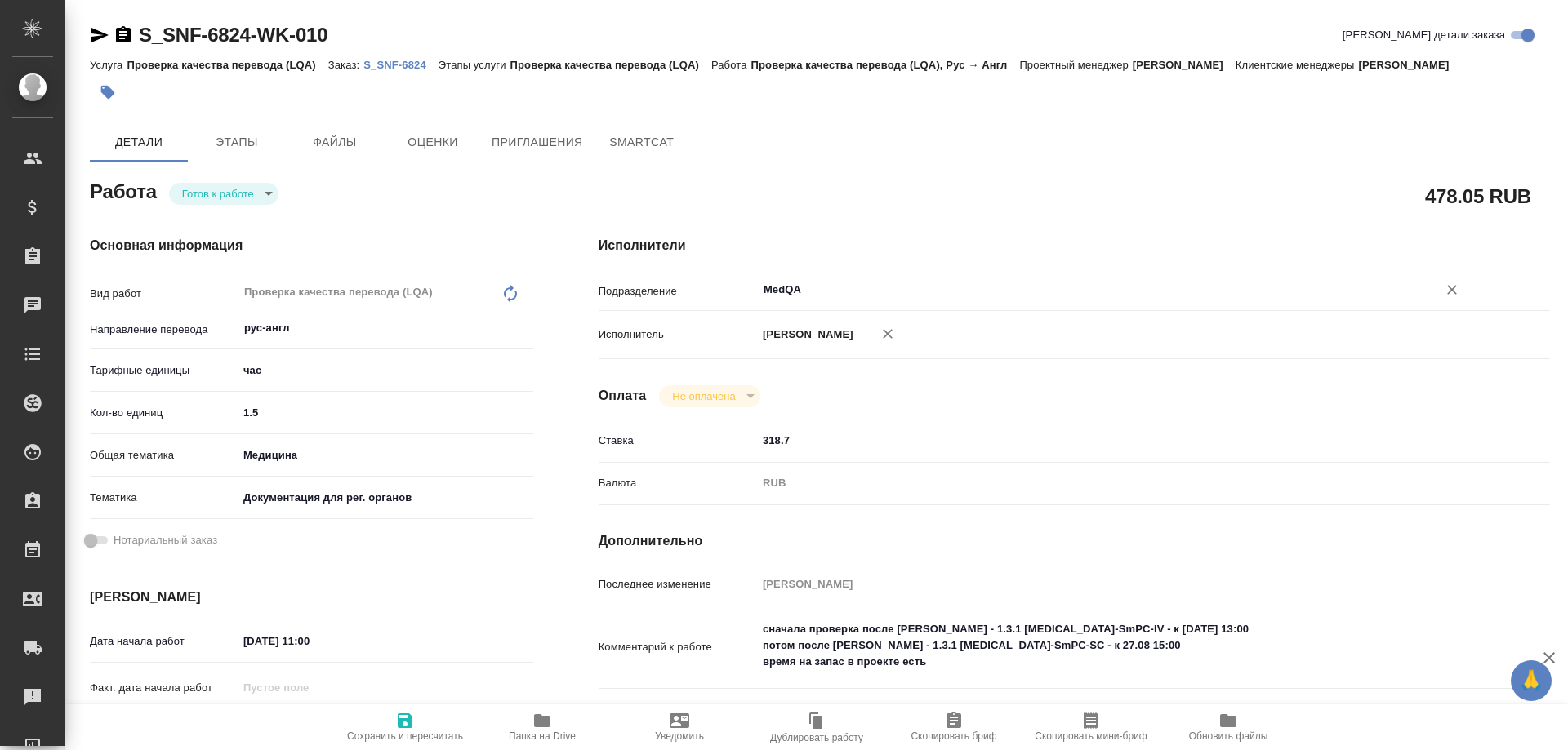
type textarea "x"
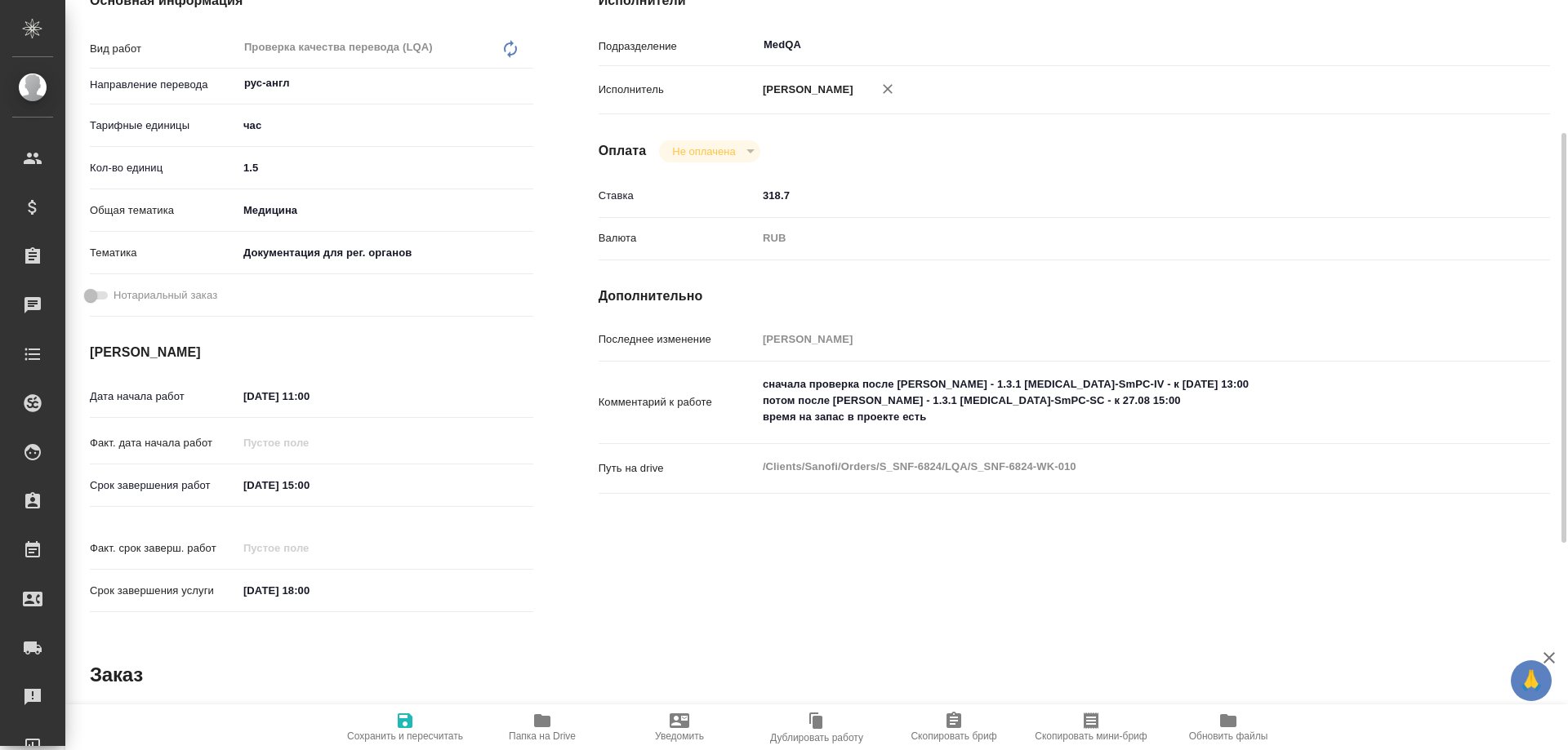
scroll to position [327, 0]
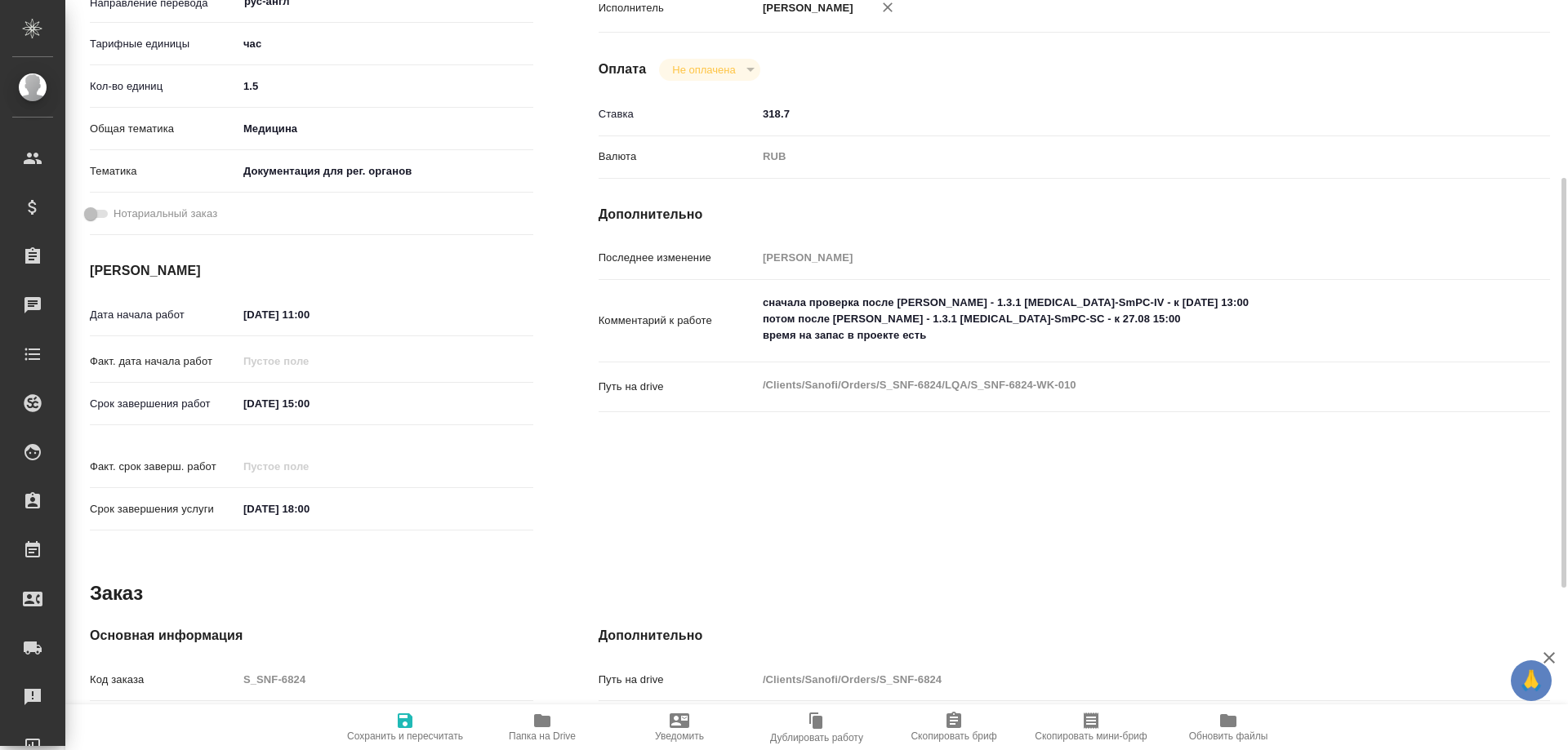
type textarea "x"
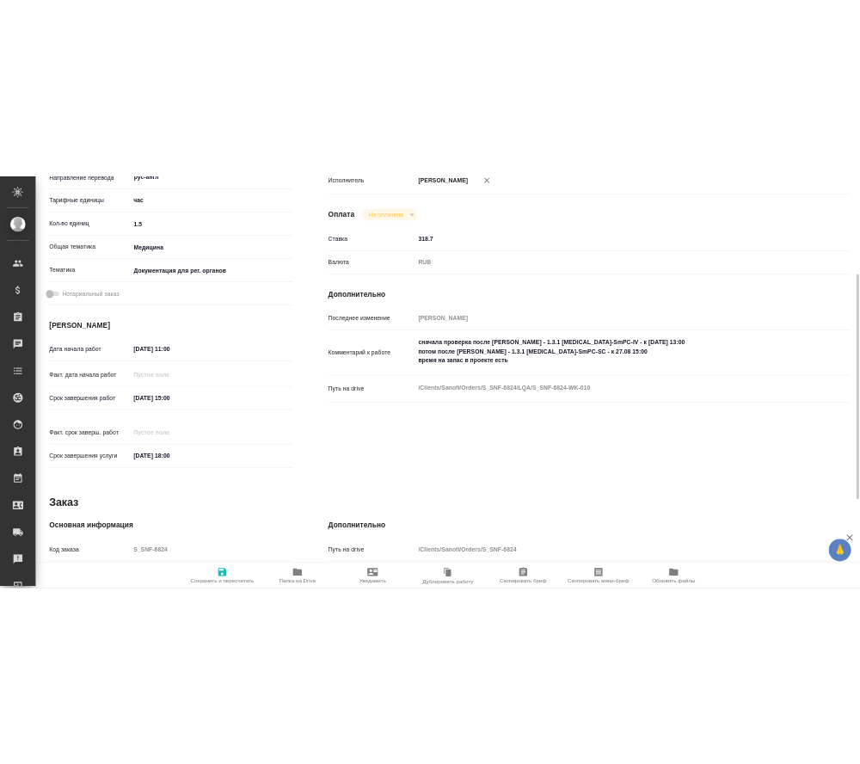
scroll to position [0, 0]
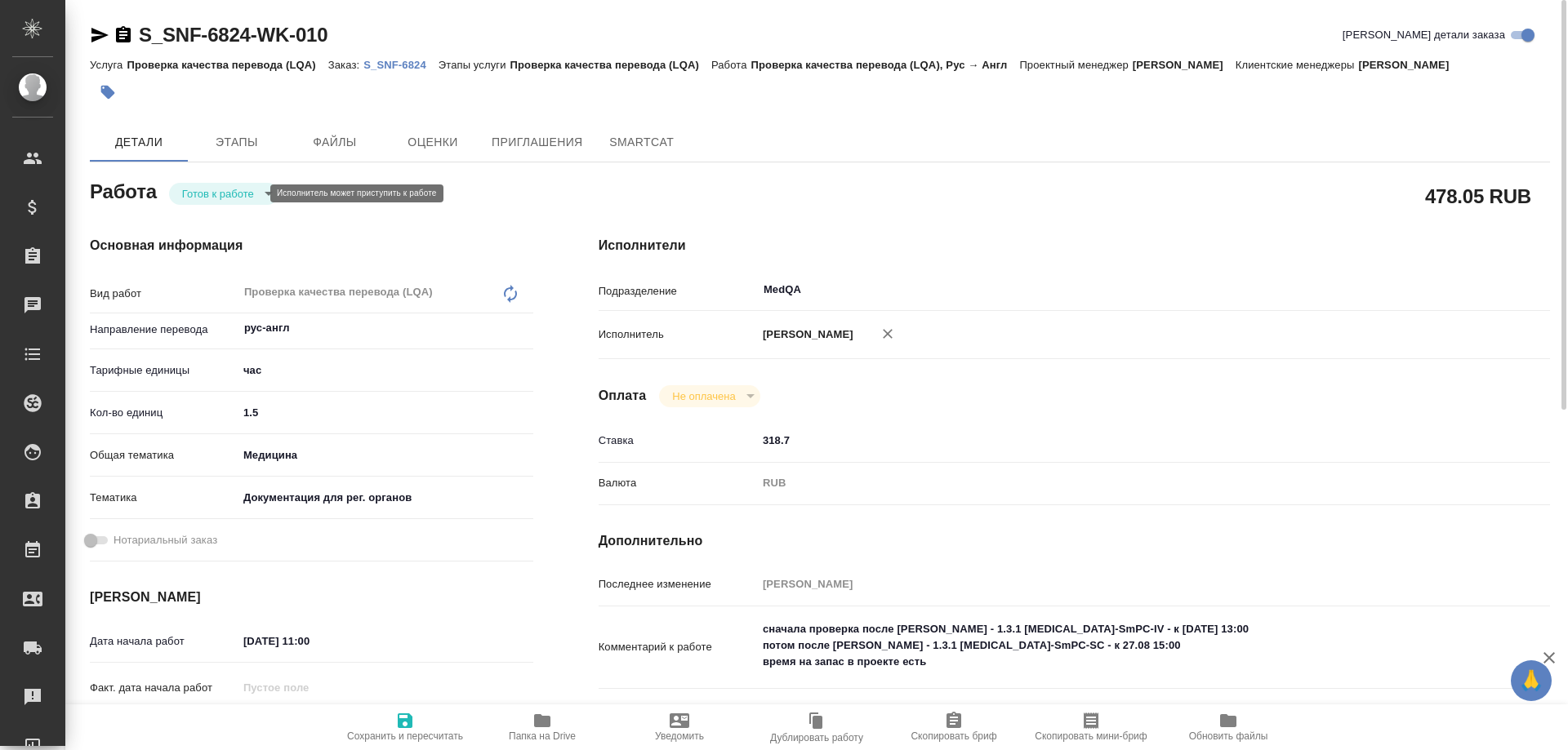
click at [257, 192] on body "🙏 .cls-1 fill:#fff; AWATERA [PERSON_NAME] Спецификации Заказы 0 Чаты Todo Проек…" at bounding box center [784, 375] width 1568 height 750
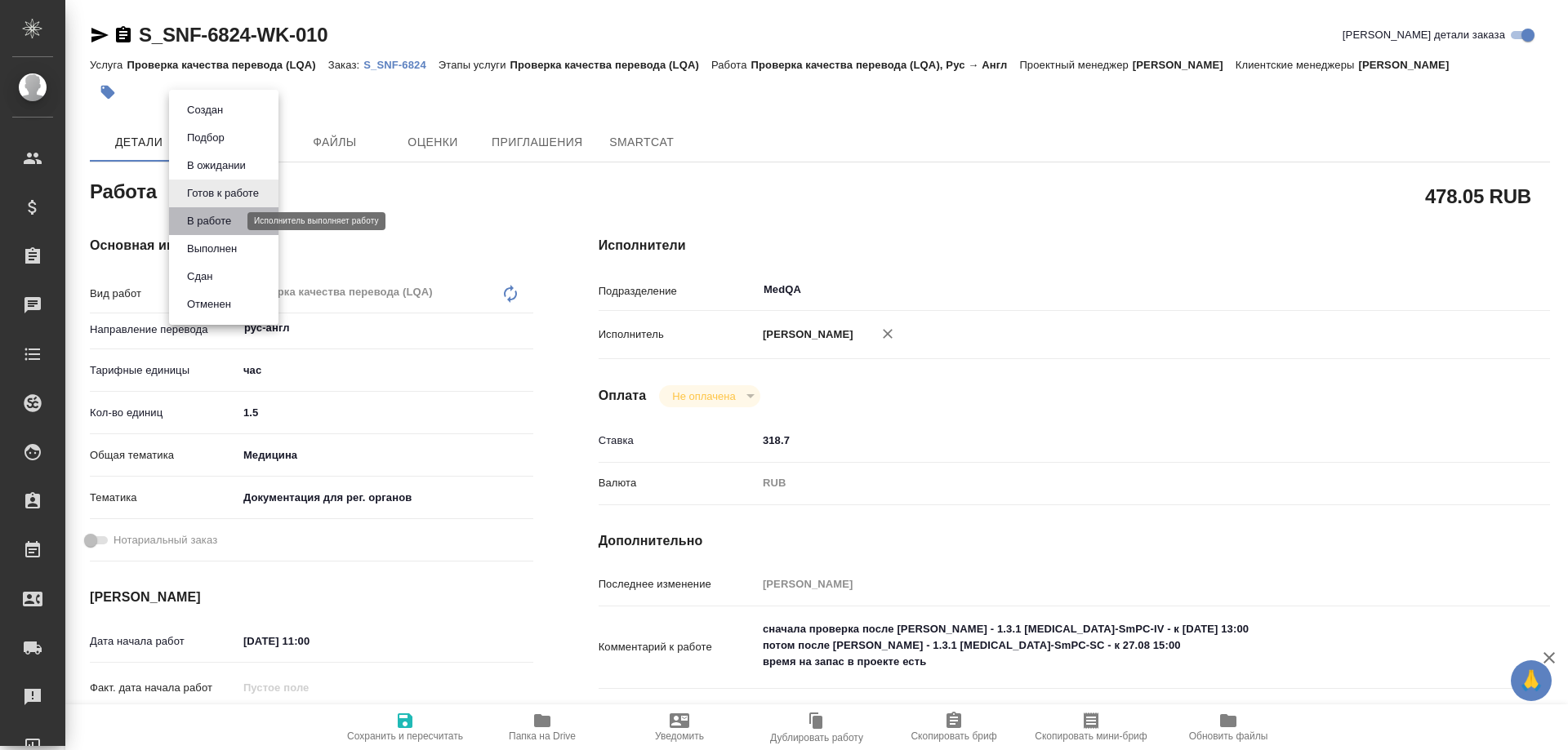
click at [219, 223] on button "В работе" at bounding box center [209, 221] width 54 height 18
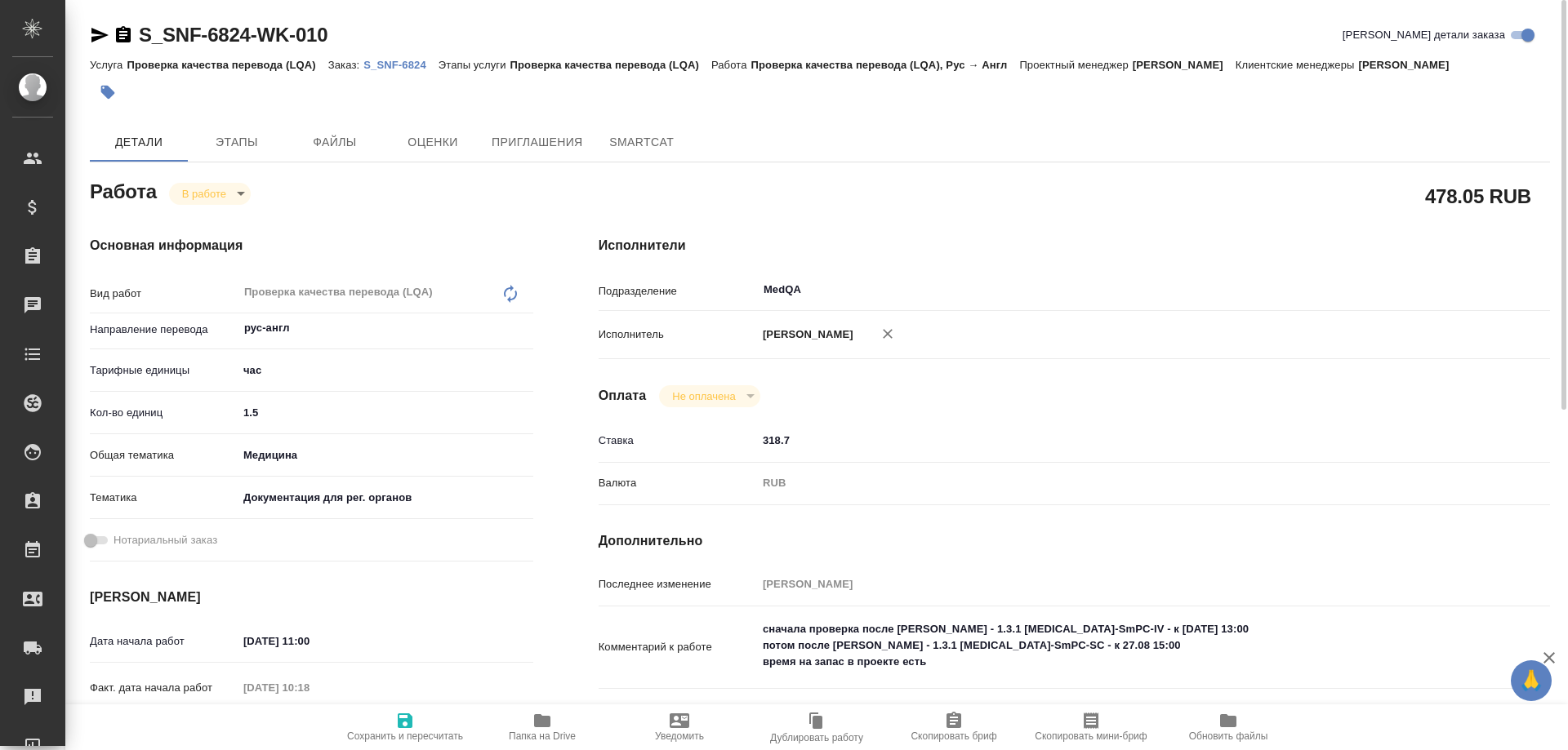
type textarea "x"
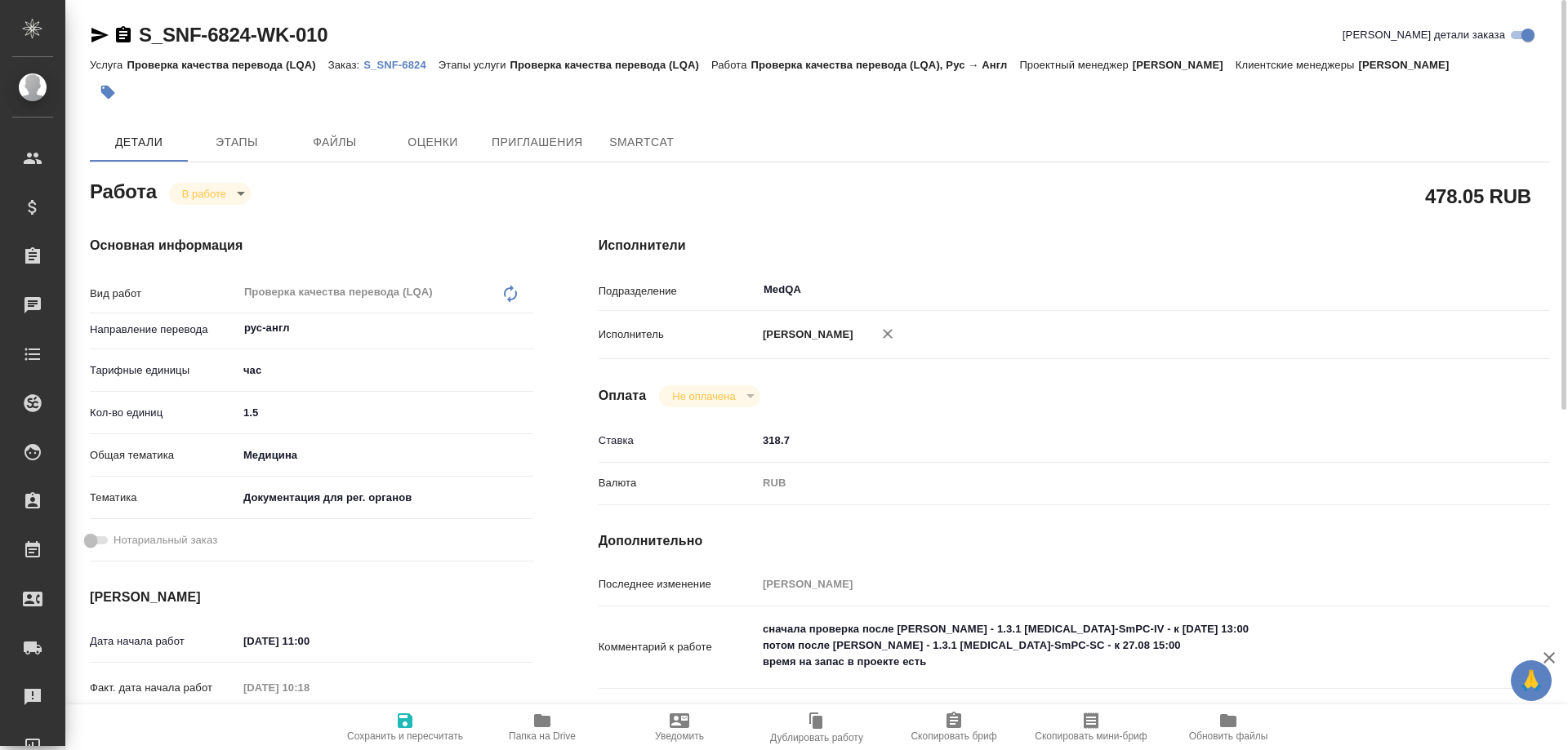
type textarea "x"
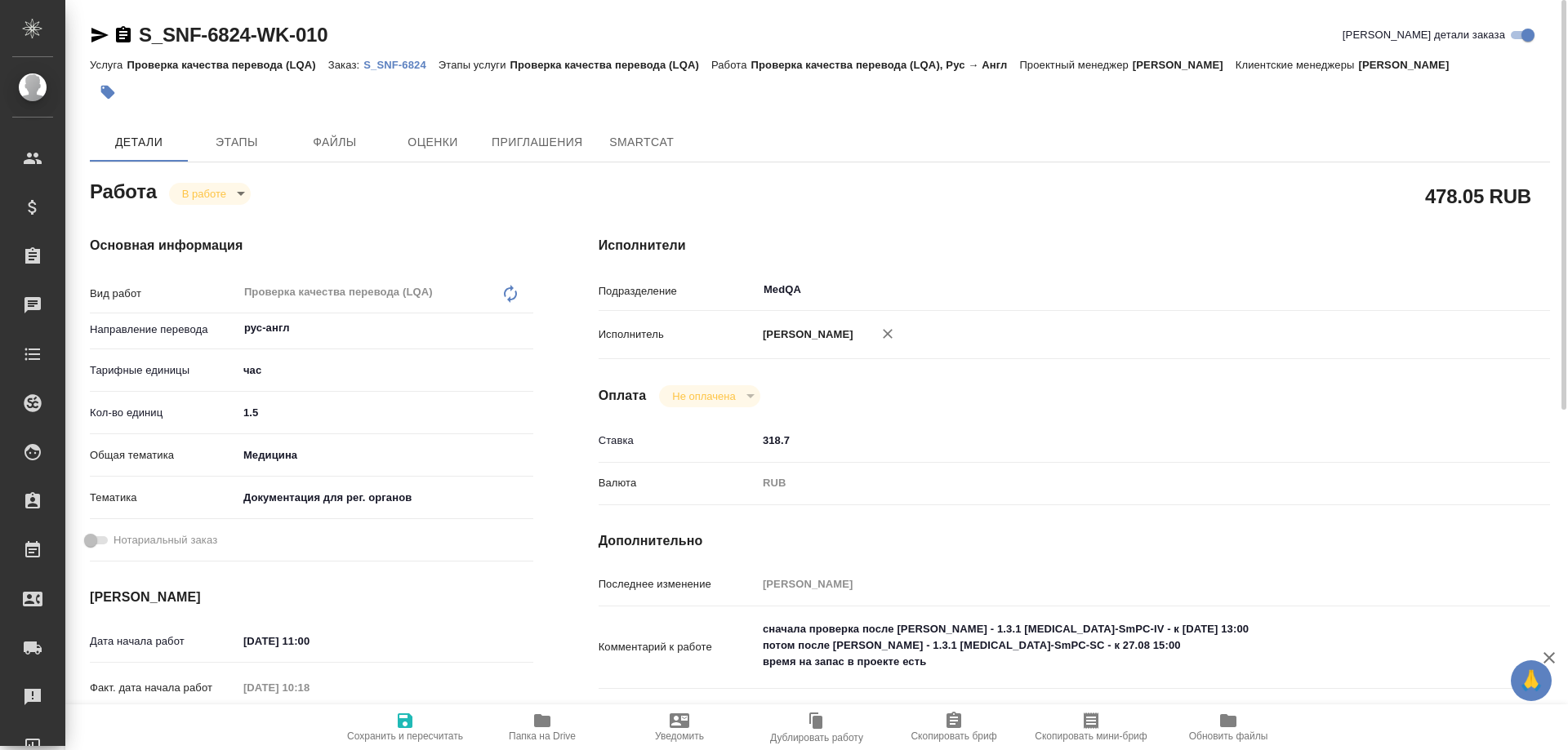
type textarea "x"
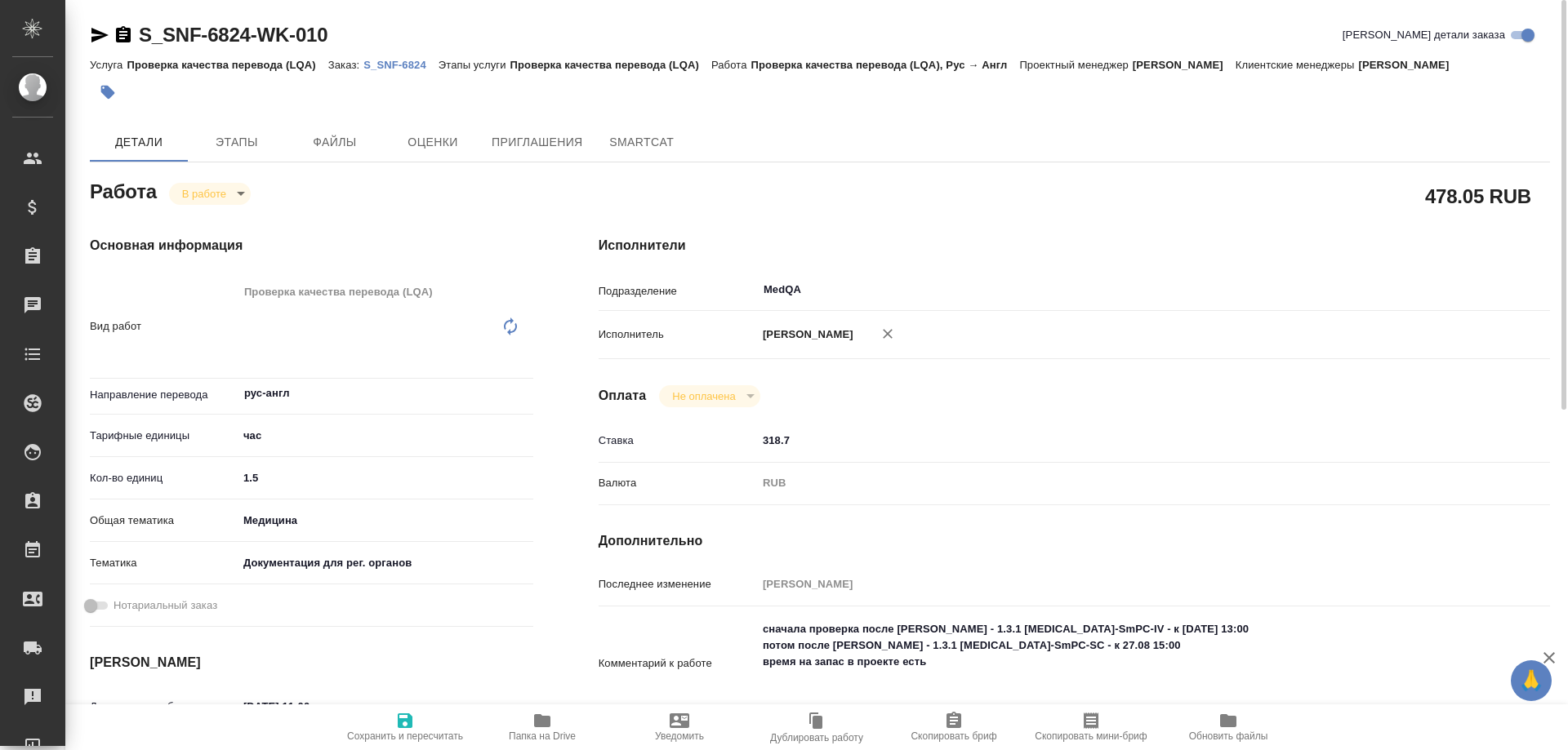
type textarea "x"
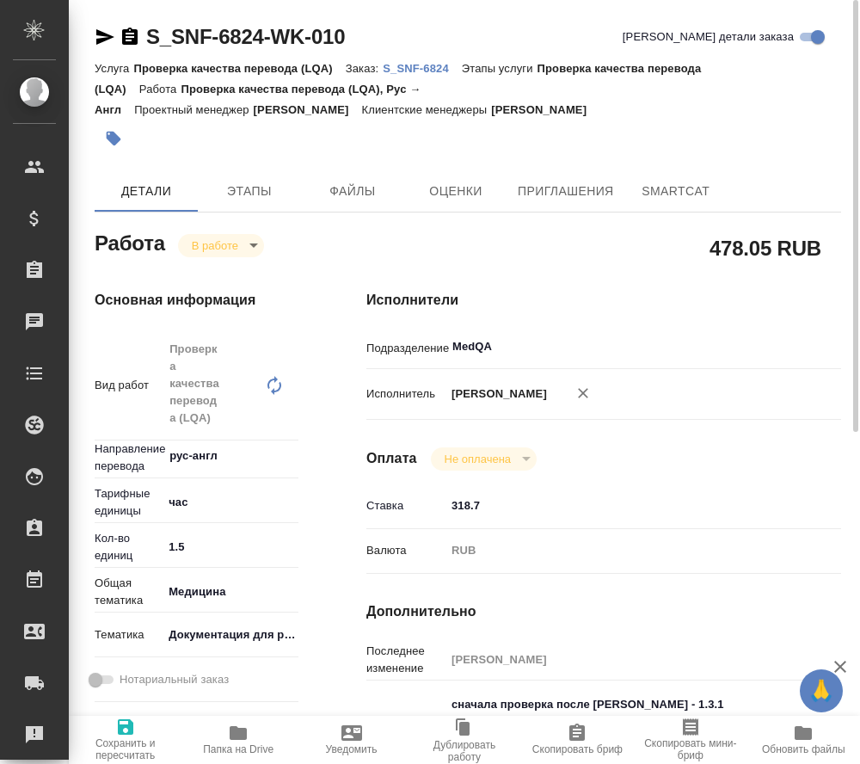
type textarea "x"
